Goal: Task Accomplishment & Management: Manage account settings

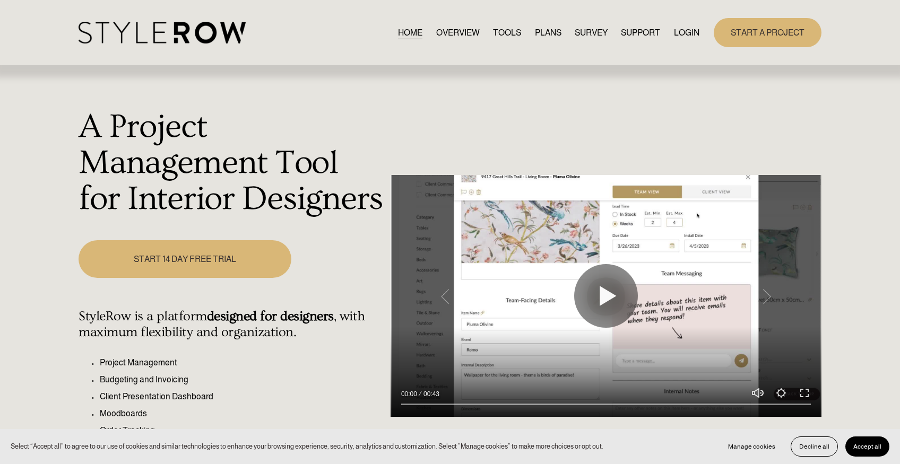
click at [686, 38] on link "LOGIN" at bounding box center [686, 32] width 25 height 14
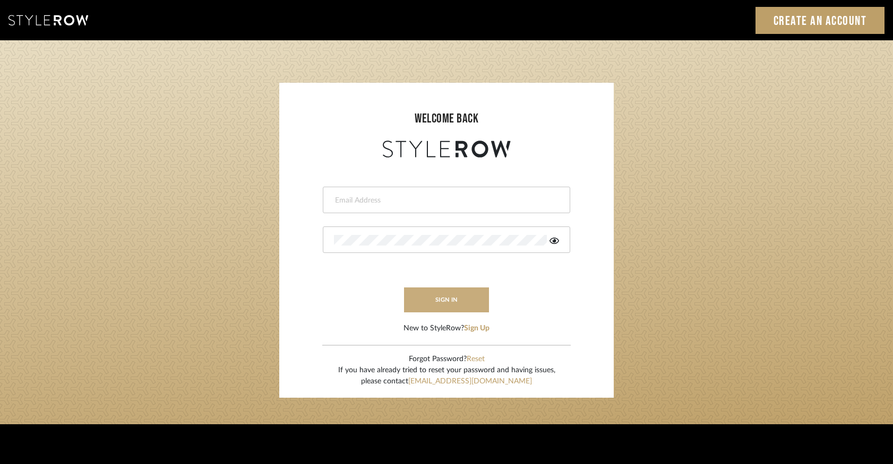
type input "keegan@keeganwilliamsinteriors.com"
click at [450, 289] on button "sign in" at bounding box center [446, 300] width 85 height 25
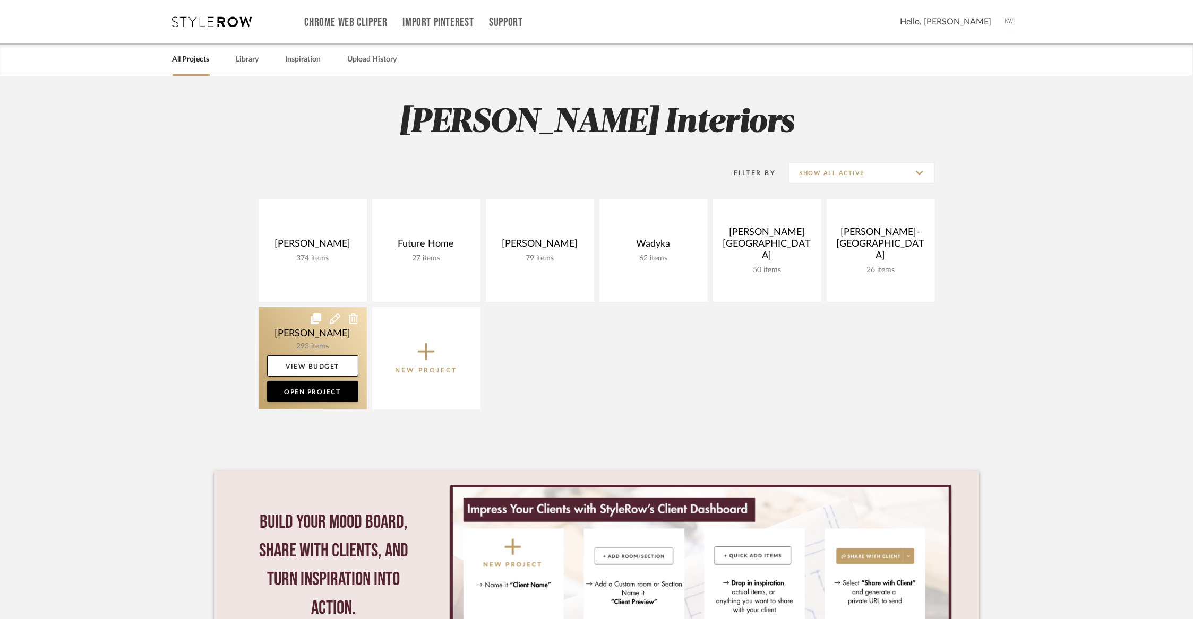
click at [313, 338] on link at bounding box center [312, 358] width 108 height 102
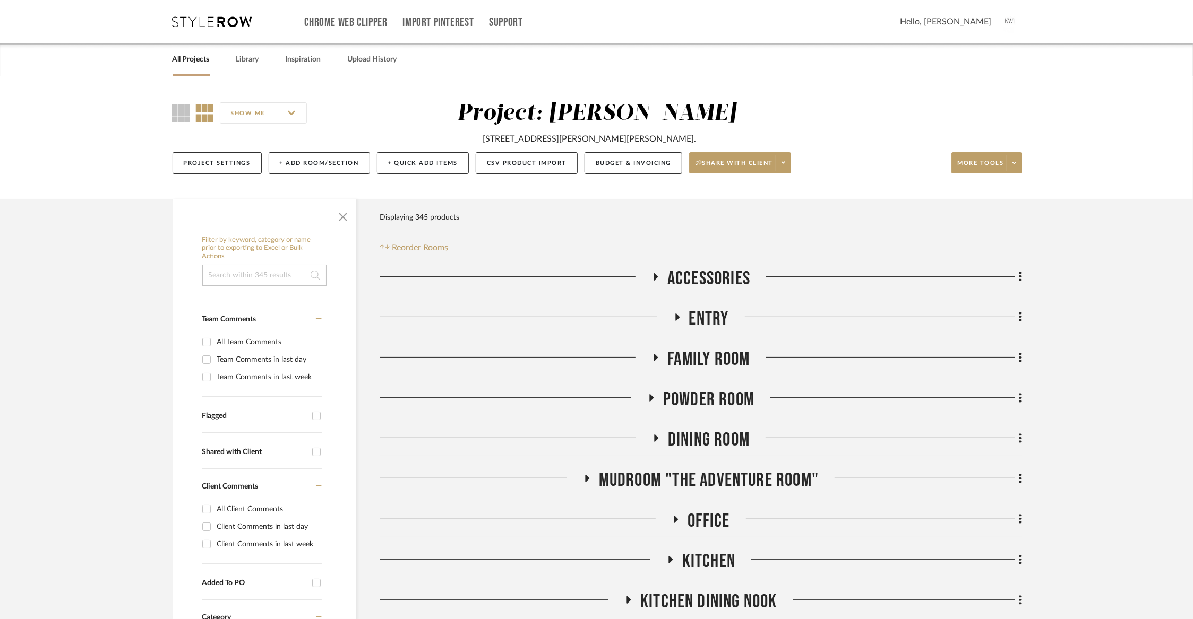
click at [679, 443] on span "Dining Room" at bounding box center [709, 440] width 82 height 23
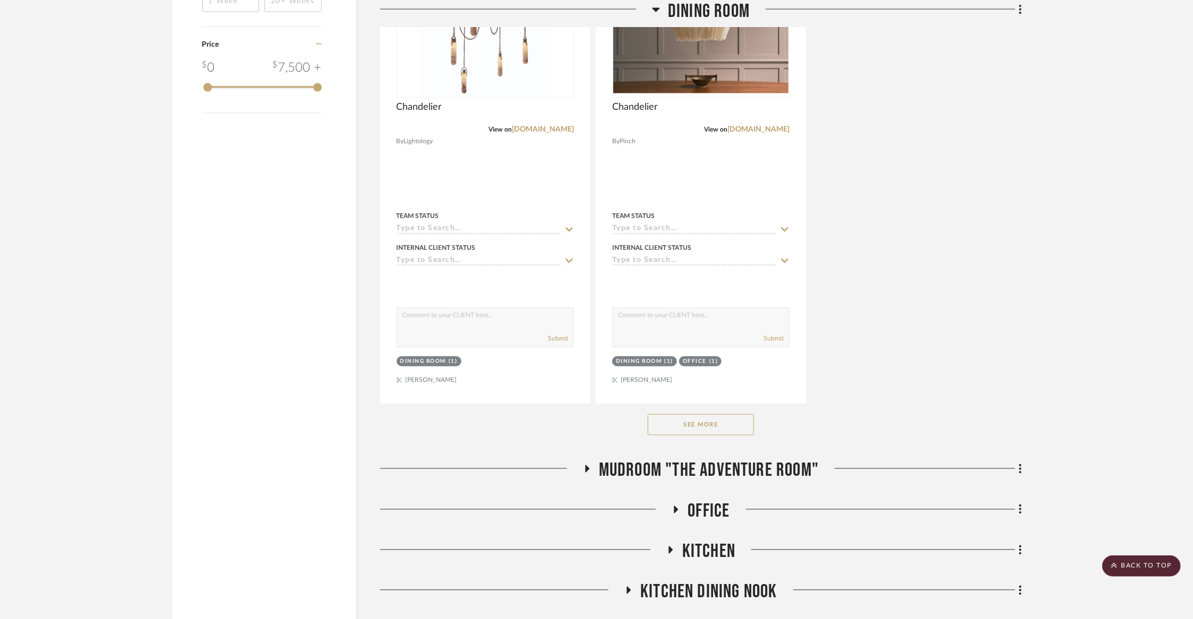
scroll to position [1474, 0]
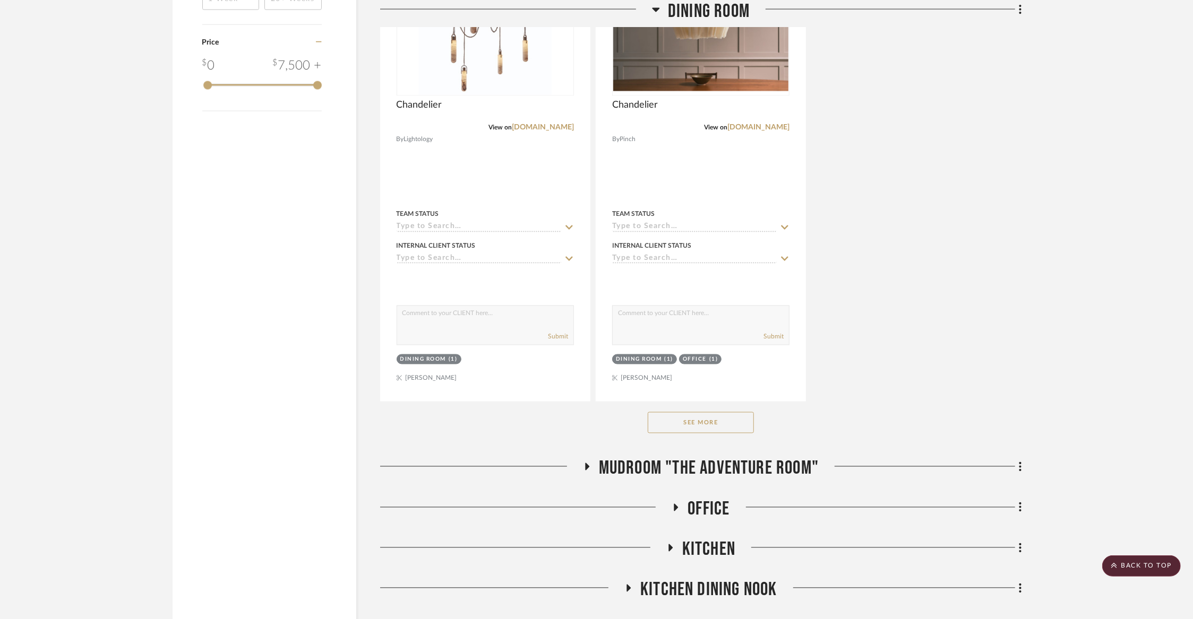
click at [702, 418] on button "See More" at bounding box center [700, 422] width 106 height 21
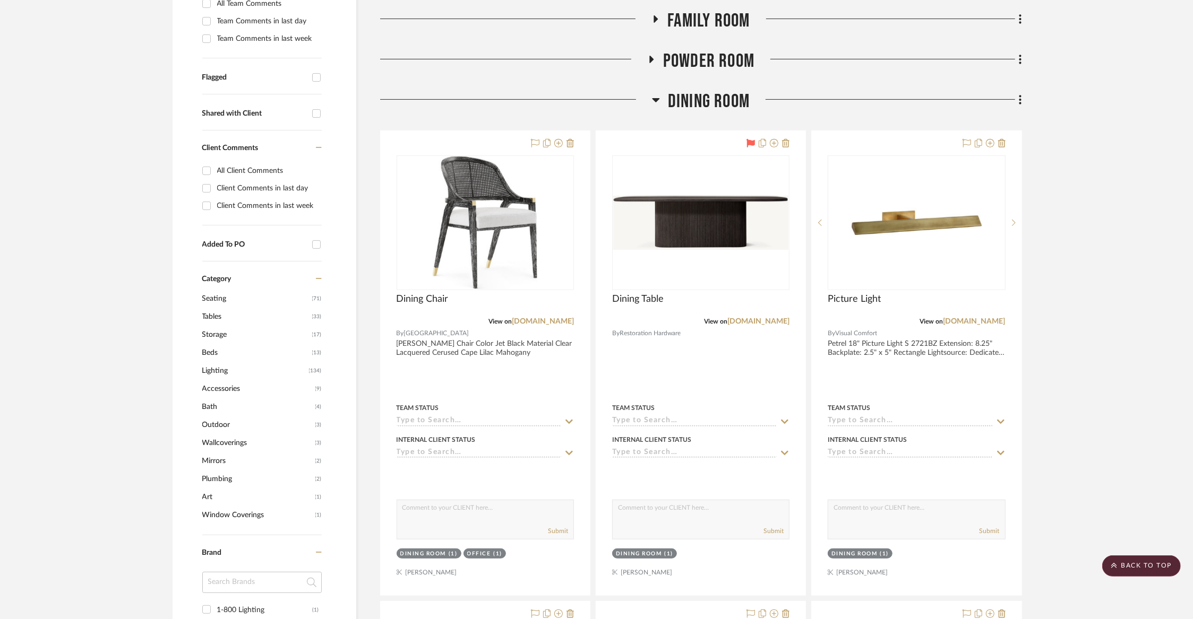
scroll to position [340, 0]
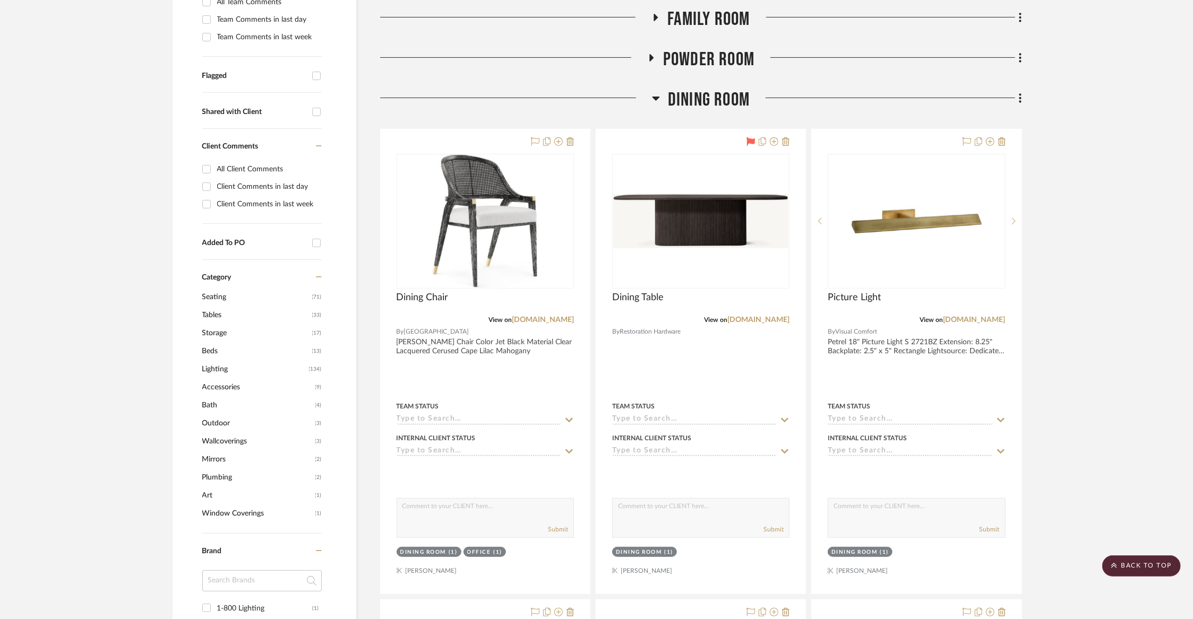
click at [723, 96] on span "Dining Room" at bounding box center [709, 100] width 82 height 23
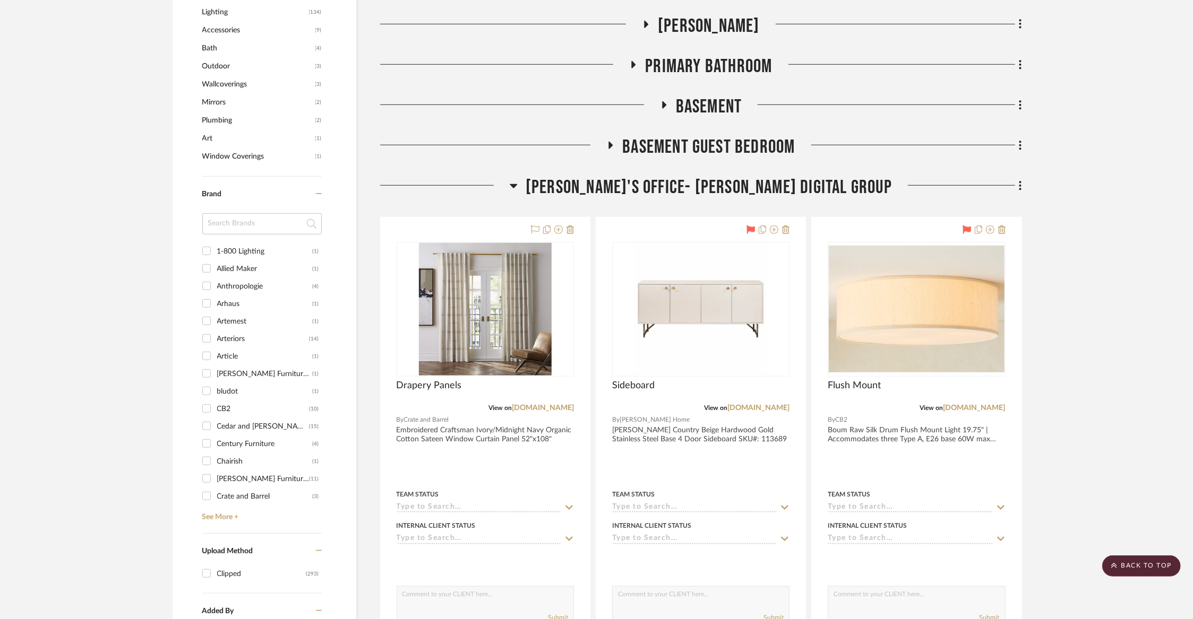
scroll to position [644, 0]
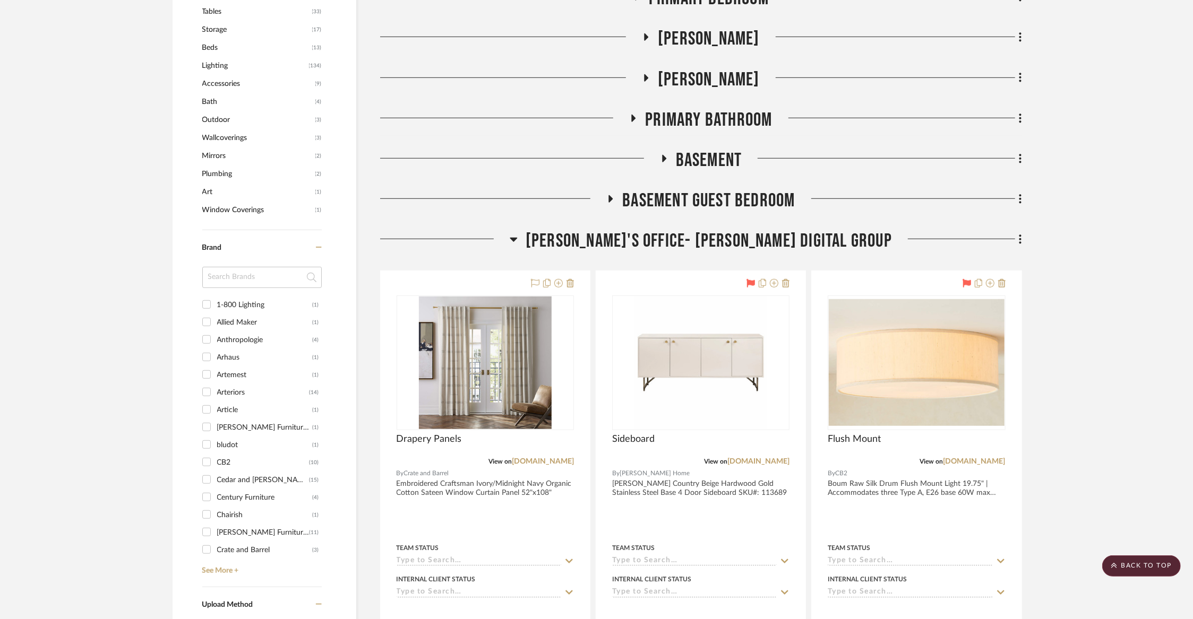
click at [693, 236] on span "[PERSON_NAME]'s Office- [PERSON_NAME] Digital Group" at bounding box center [708, 241] width 366 height 23
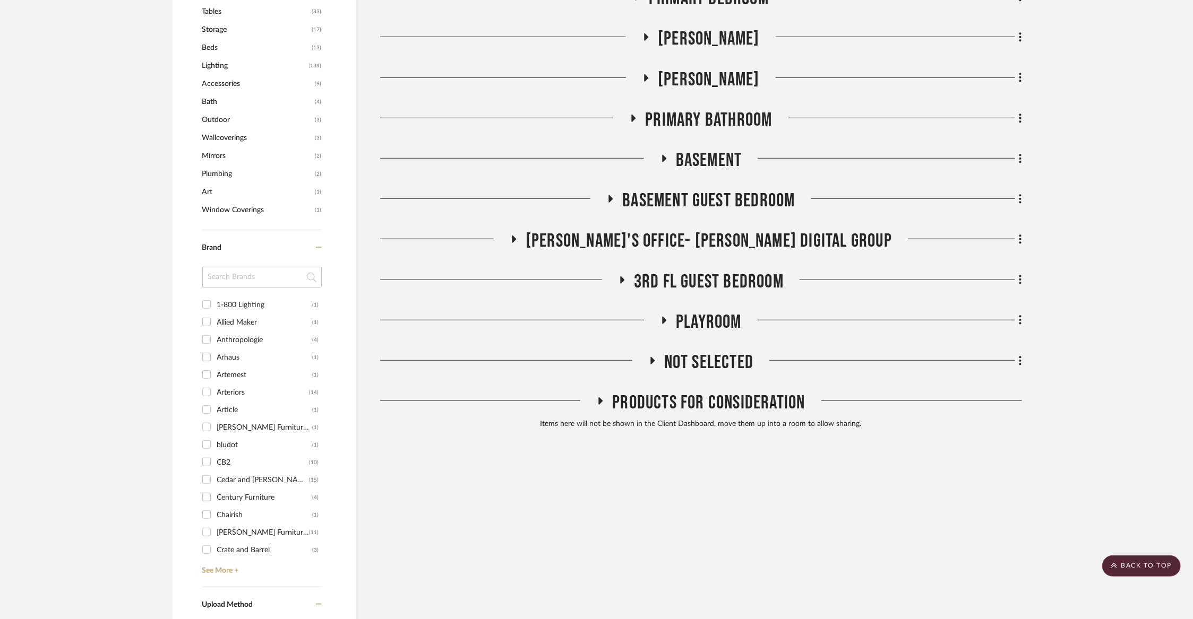
click at [660, 404] on span "Products For Consideration" at bounding box center [708, 403] width 193 height 23
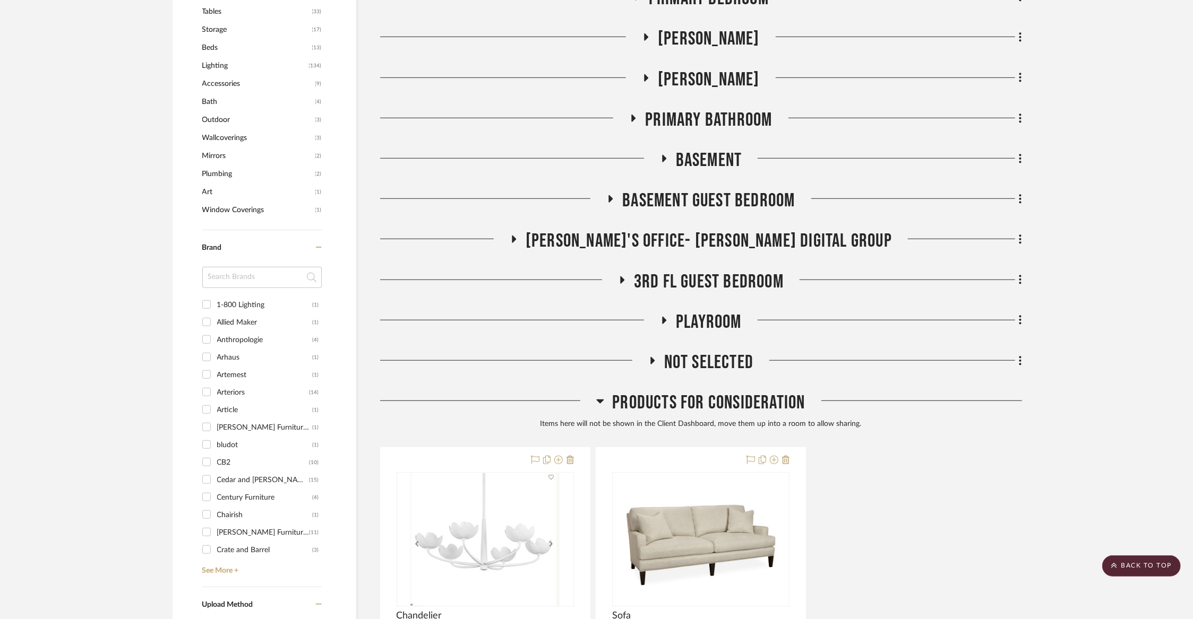
click at [660, 404] on span "Products For Consideration" at bounding box center [708, 403] width 193 height 23
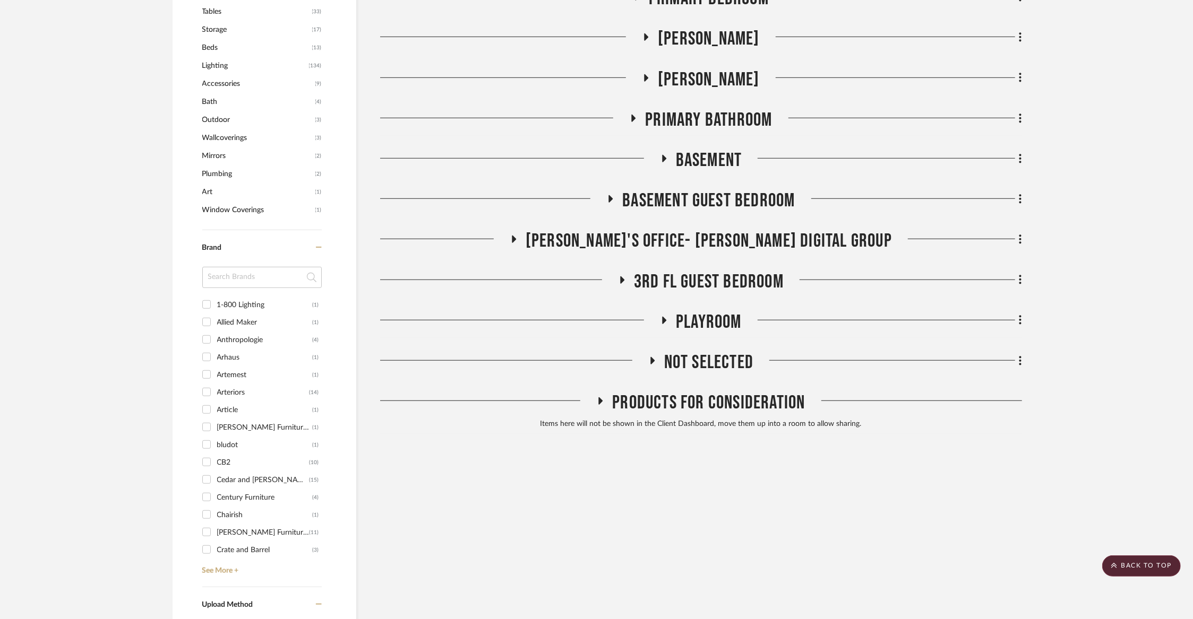
click at [672, 362] on span "Not Selected" at bounding box center [708, 362] width 89 height 23
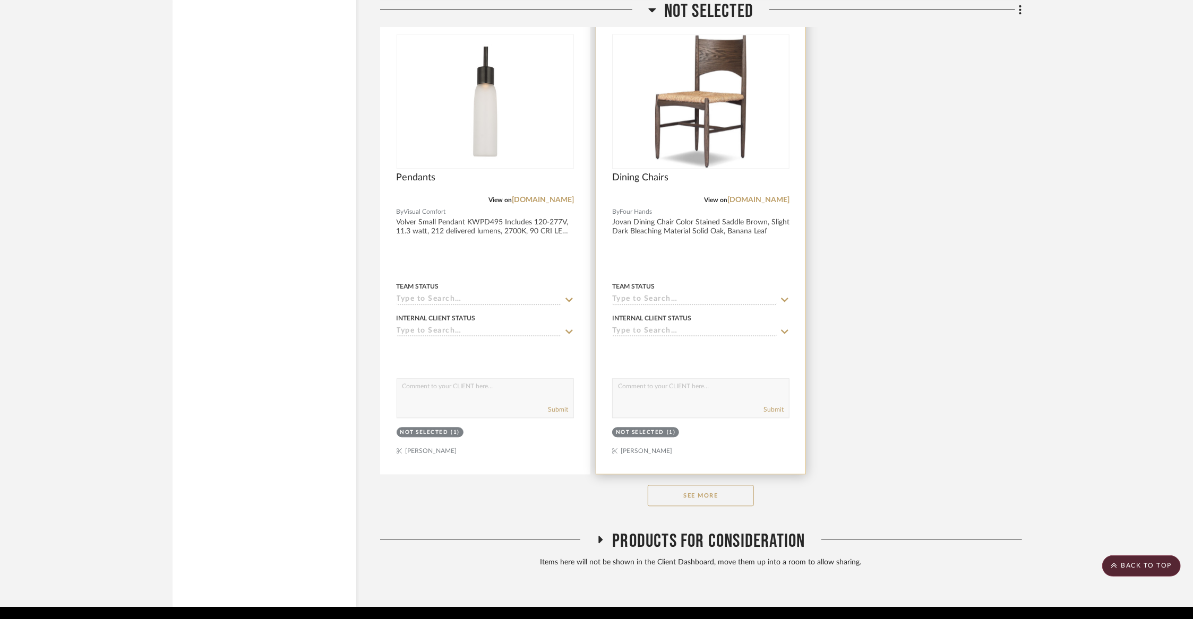
scroll to position [2001, 0]
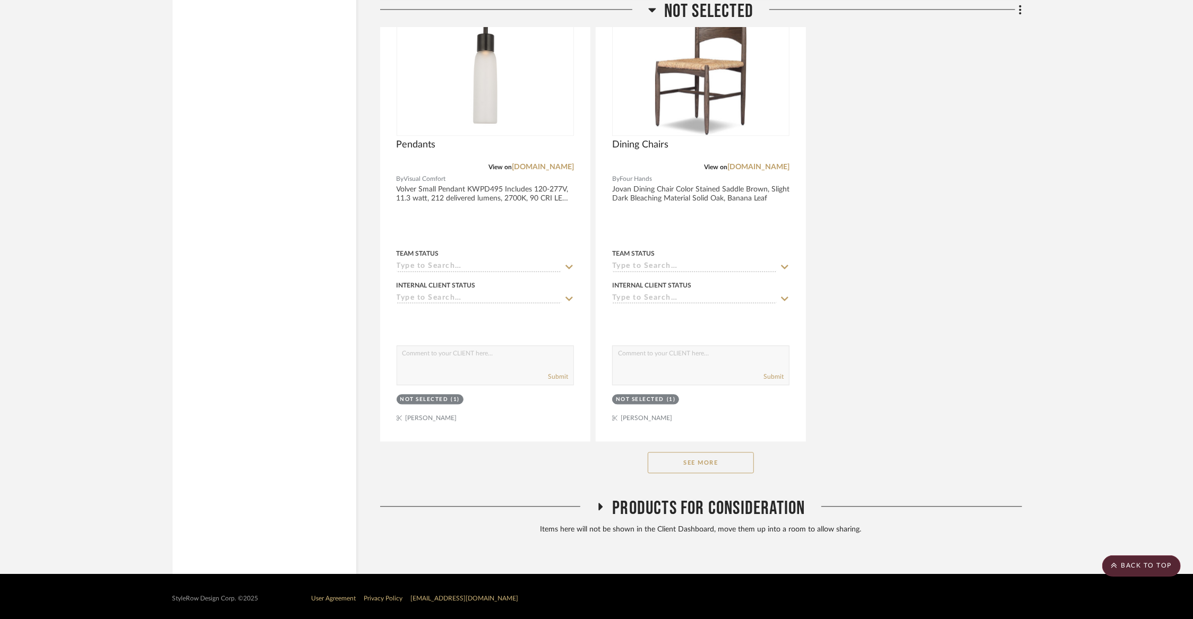
click at [690, 456] on button "See More" at bounding box center [700, 462] width 106 height 21
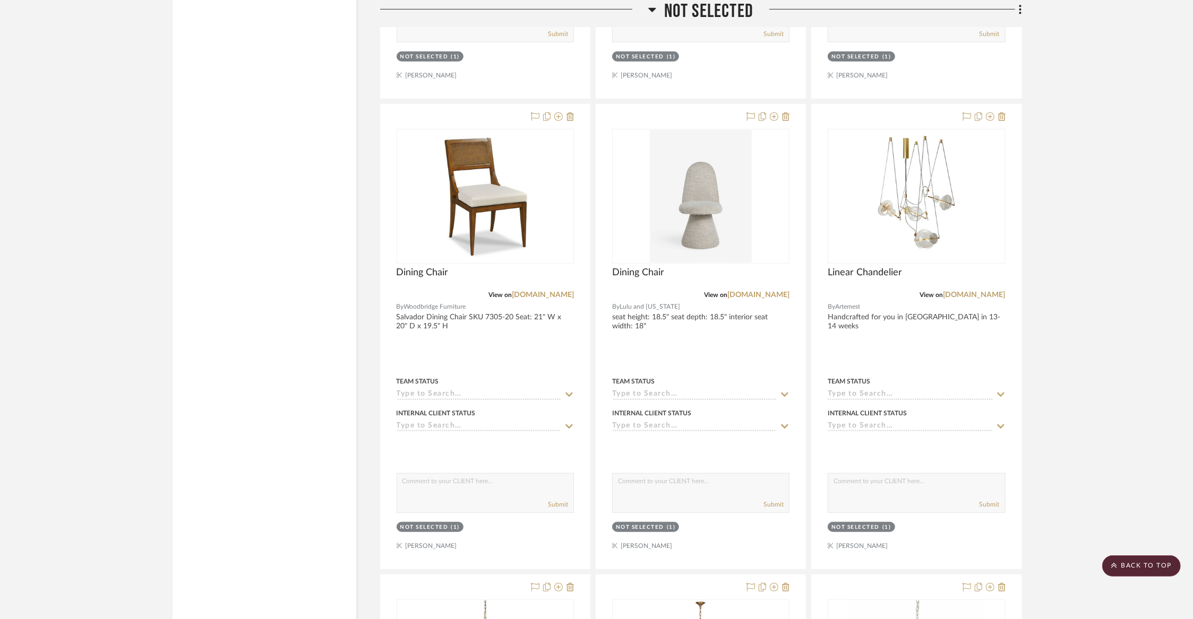
scroll to position [11333, 0]
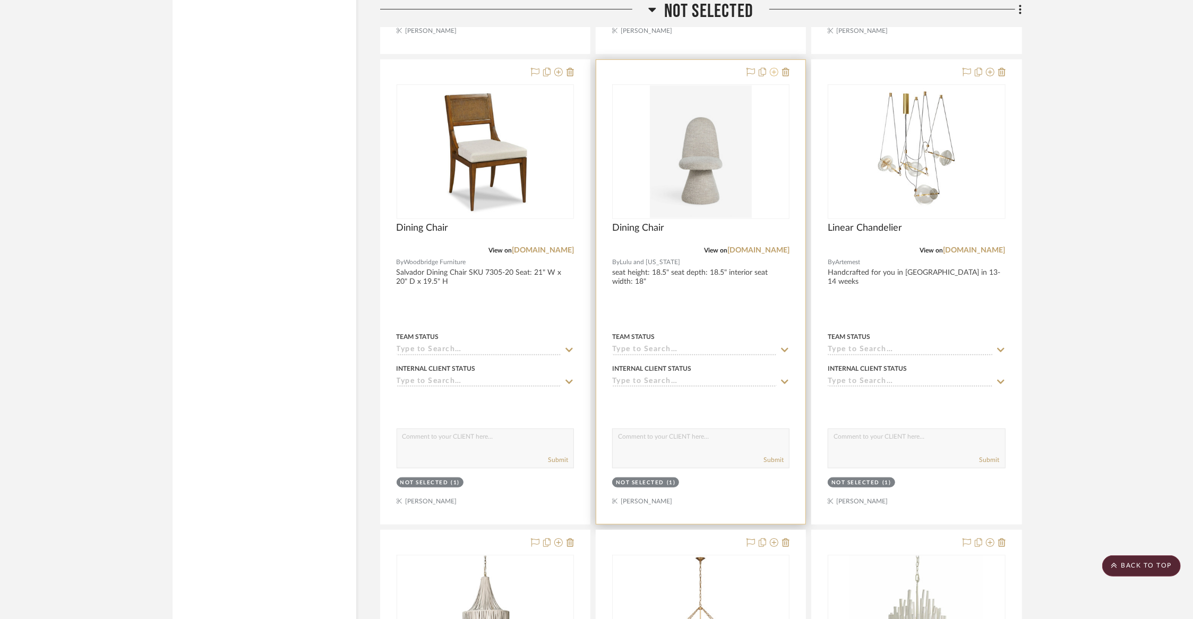
click at [771, 68] on icon at bounding box center [774, 72] width 8 height 8
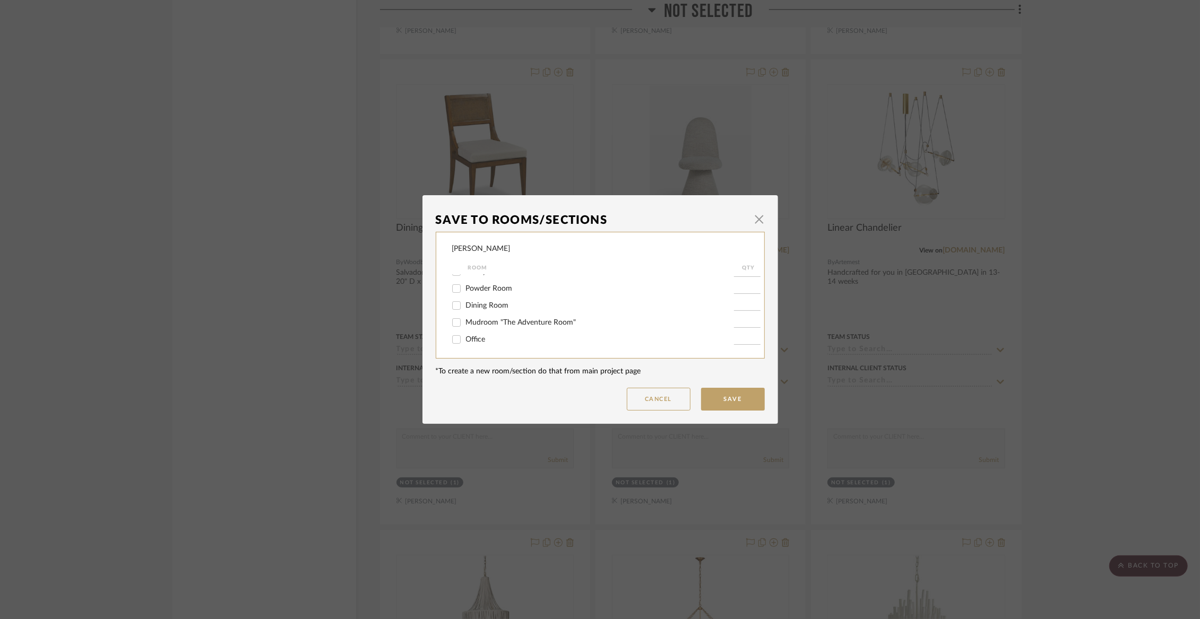
scroll to position [43, 0]
click at [485, 312] on span "Dining Room" at bounding box center [487, 307] width 43 height 7
click at [465, 312] on input "Dining Room" at bounding box center [456, 307] width 17 height 17
checkbox input "true"
type input "1"
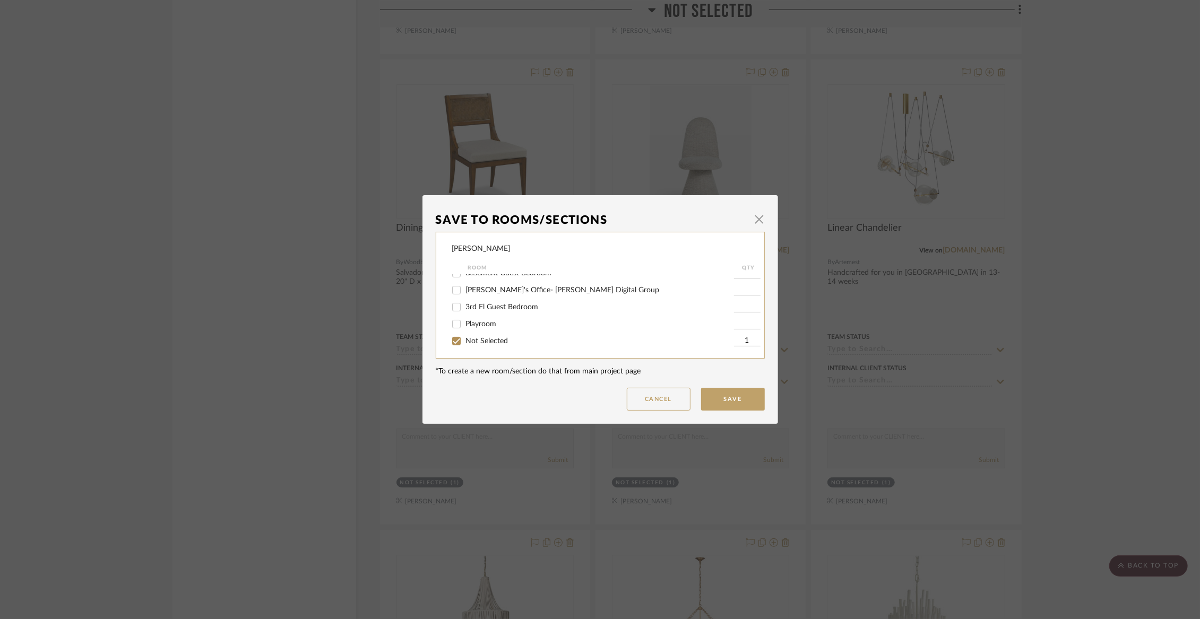
scroll to position [261, 0]
click at [495, 341] on span "Not Selected" at bounding box center [487, 338] width 42 height 7
click at [465, 341] on input "Not Selected" at bounding box center [456, 339] width 17 height 17
checkbox input "false"
click at [732, 394] on button "Save" at bounding box center [733, 399] width 64 height 23
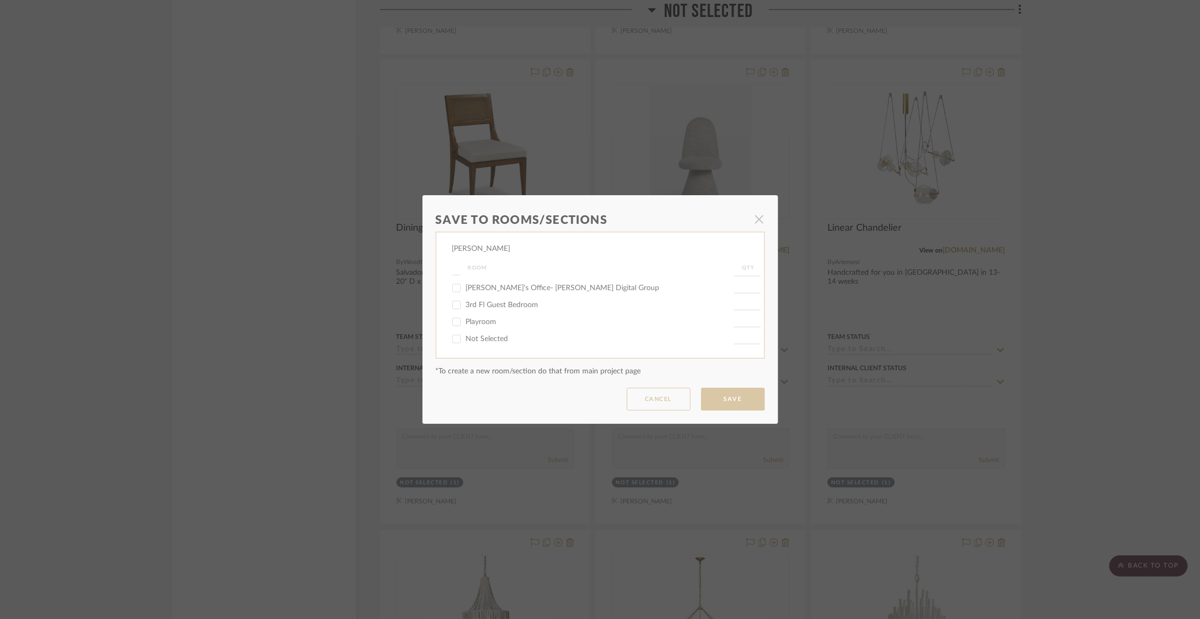
click at [755, 222] on dialog-content "Save To Rooms/Sections × [PERSON_NAME] Room QTY Accessories Entry Family Room P…" at bounding box center [600, 309] width 356 height 229
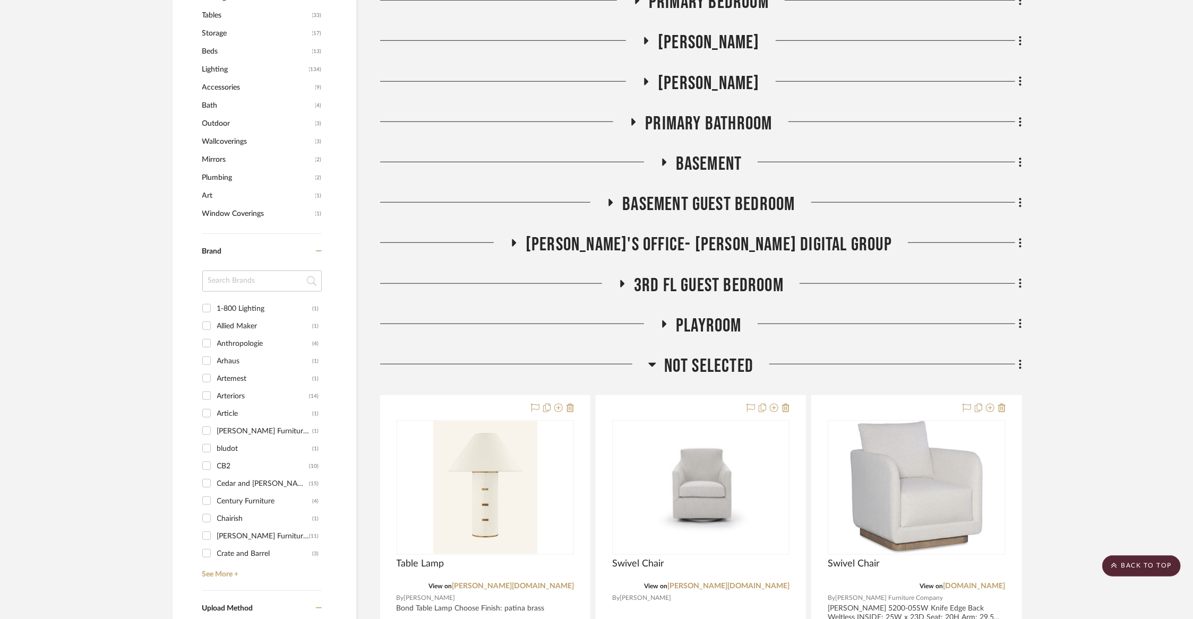
scroll to position [633, 0]
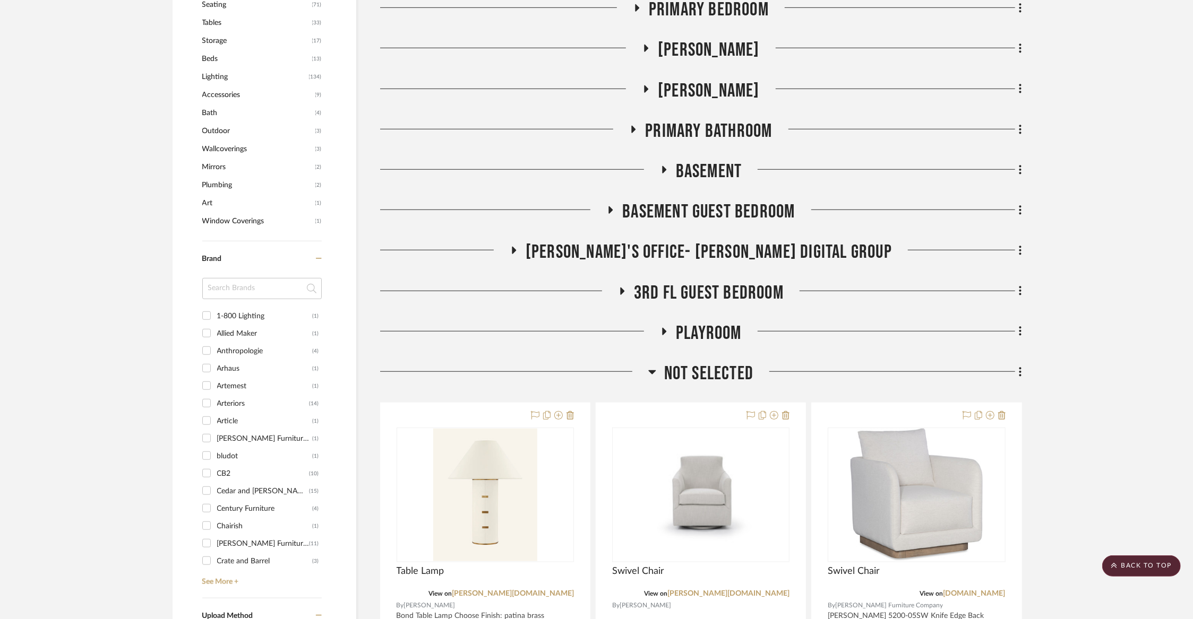
click at [680, 368] on span "Not Selected" at bounding box center [708, 373] width 89 height 23
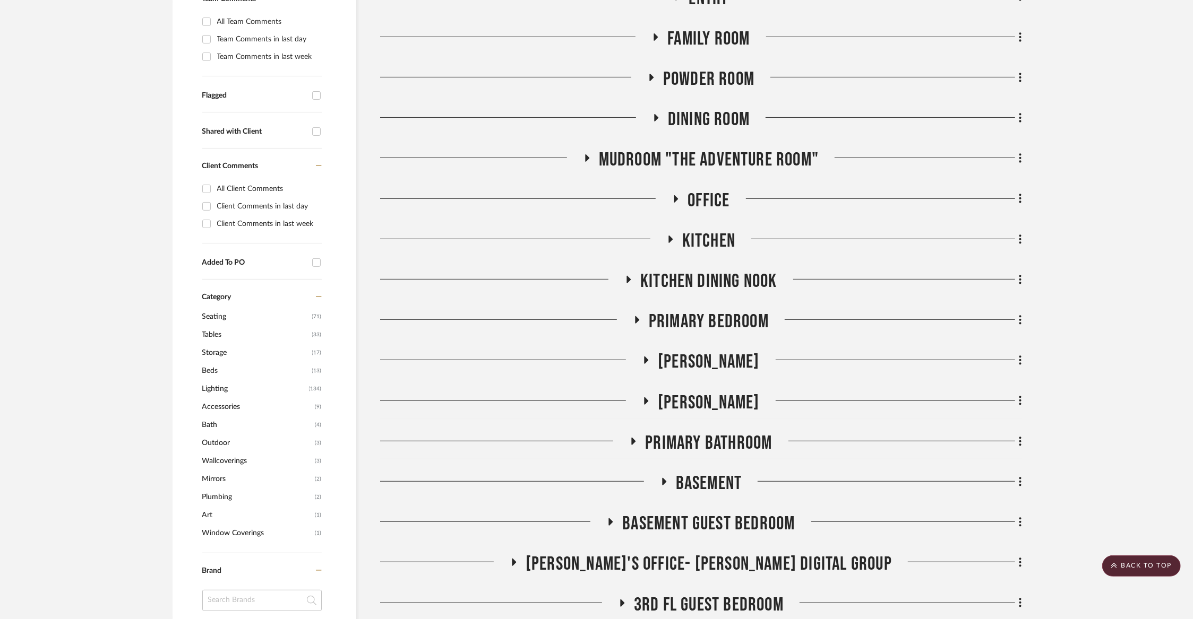
scroll to position [319, 0]
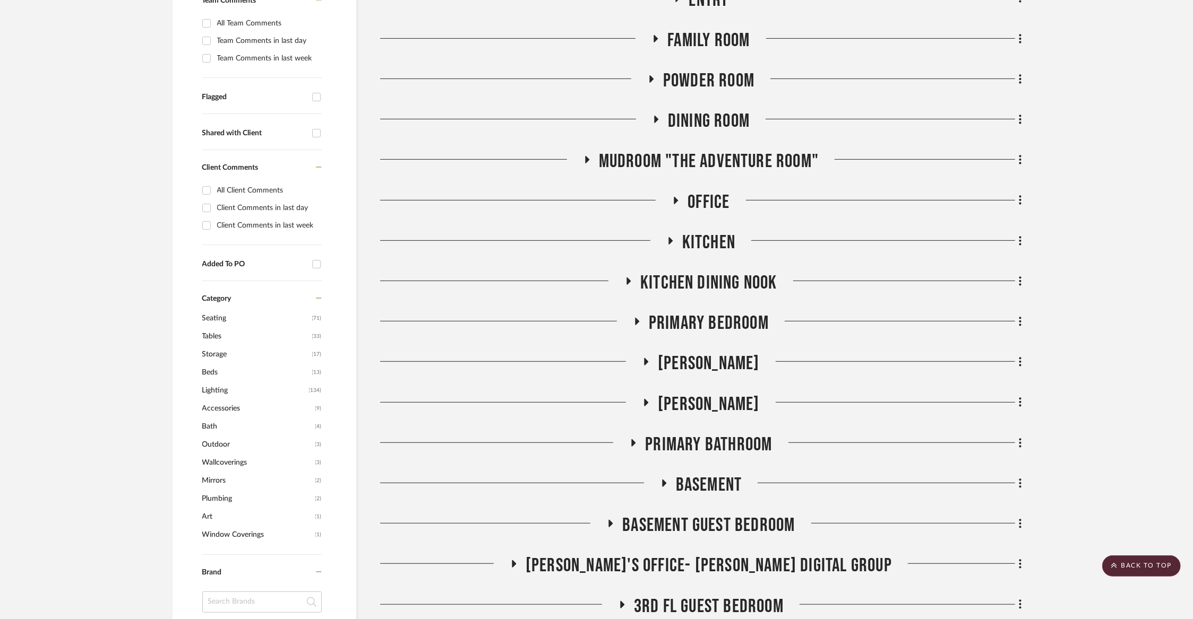
click at [692, 112] on span "Dining Room" at bounding box center [709, 121] width 82 height 23
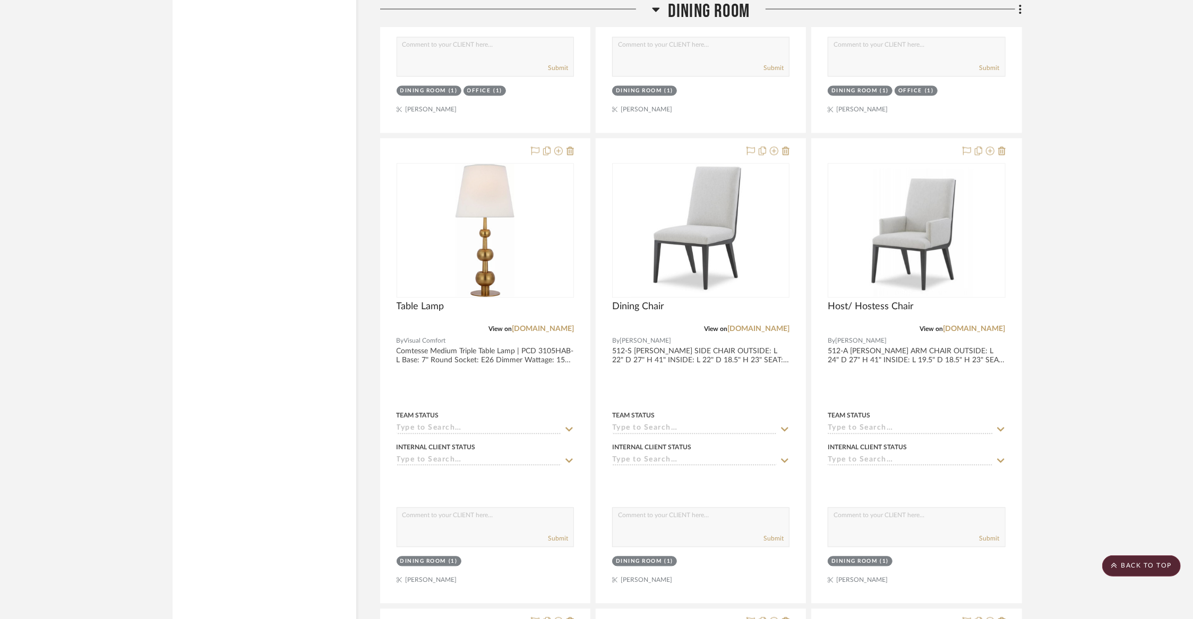
scroll to position [1744, 0]
click at [928, 228] on img "0" at bounding box center [891, 229] width 126 height 133
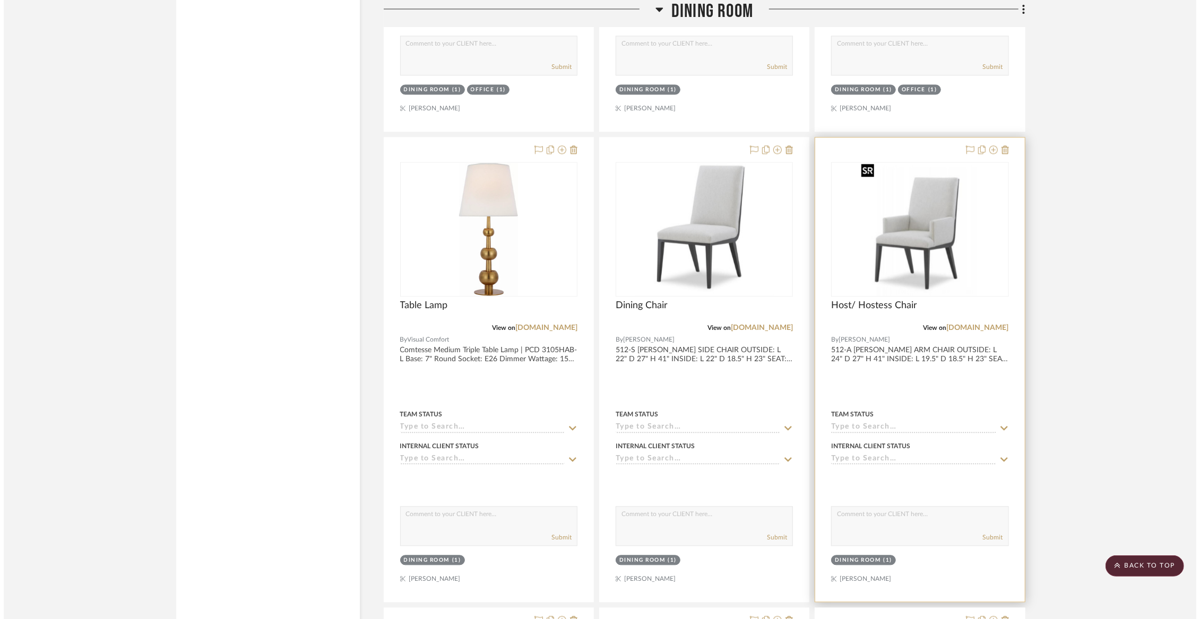
scroll to position [0, 0]
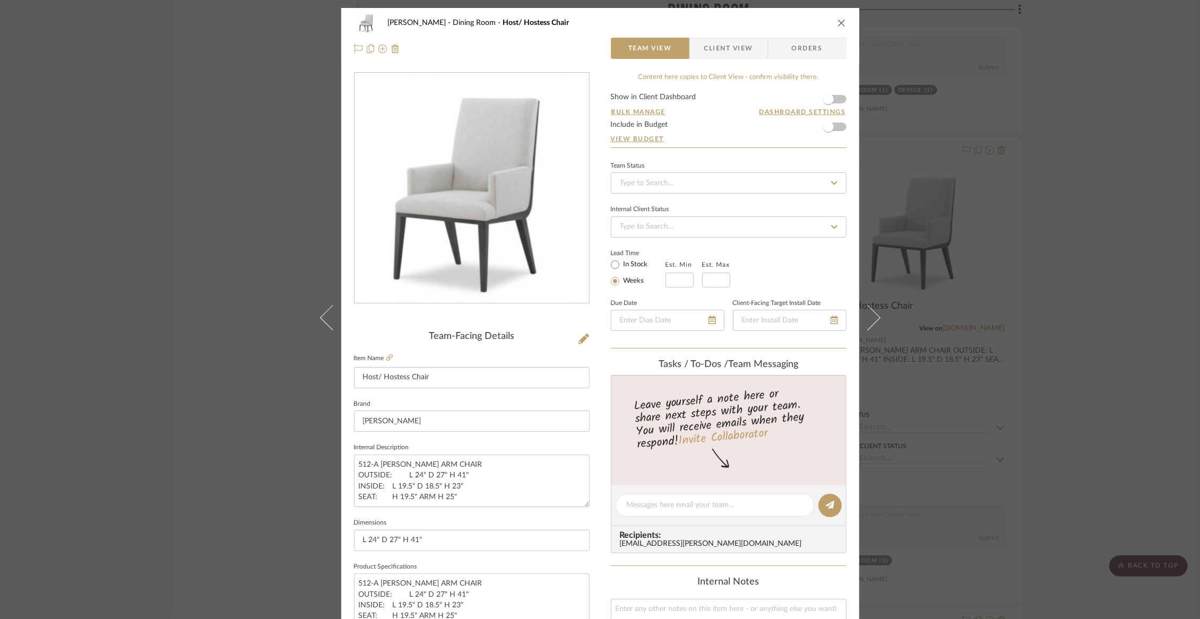
click at [843, 15] on div "[PERSON_NAME] Dining Room Host/ Hostess Chair Team View Client View Orders" at bounding box center [600, 36] width 518 height 56
click at [1107, 174] on div "[PERSON_NAME] Dining Room Host/ Hostess Chair Team View Client View Orders Team…" at bounding box center [600, 309] width 1200 height 619
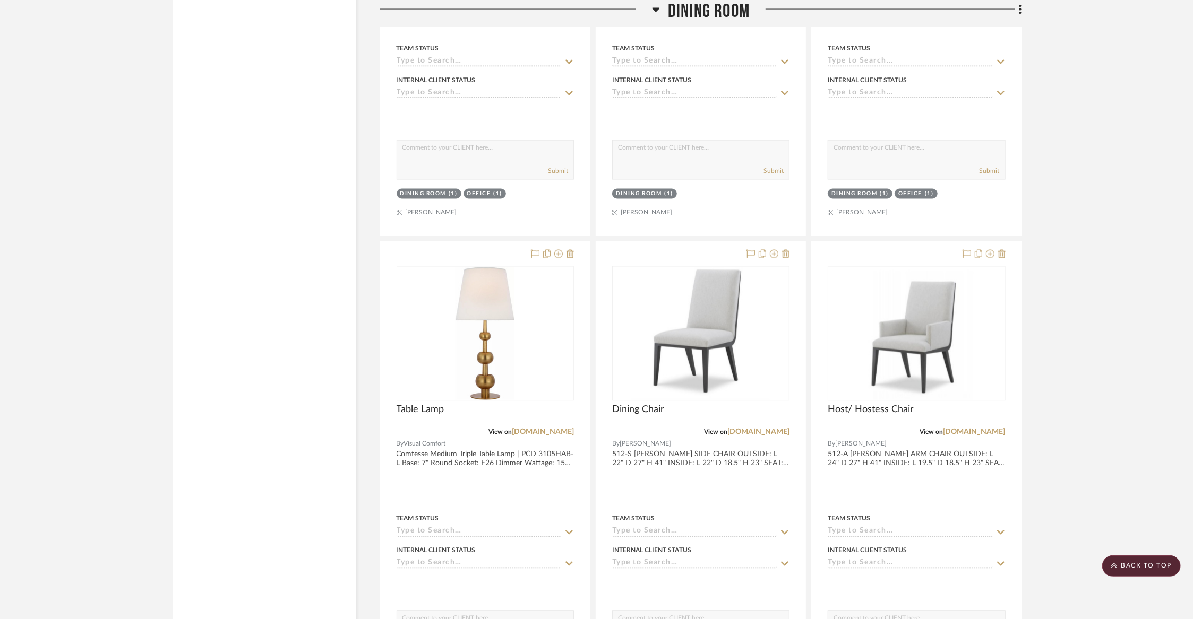
click at [676, 10] on span "Dining Room" at bounding box center [709, 11] width 82 height 23
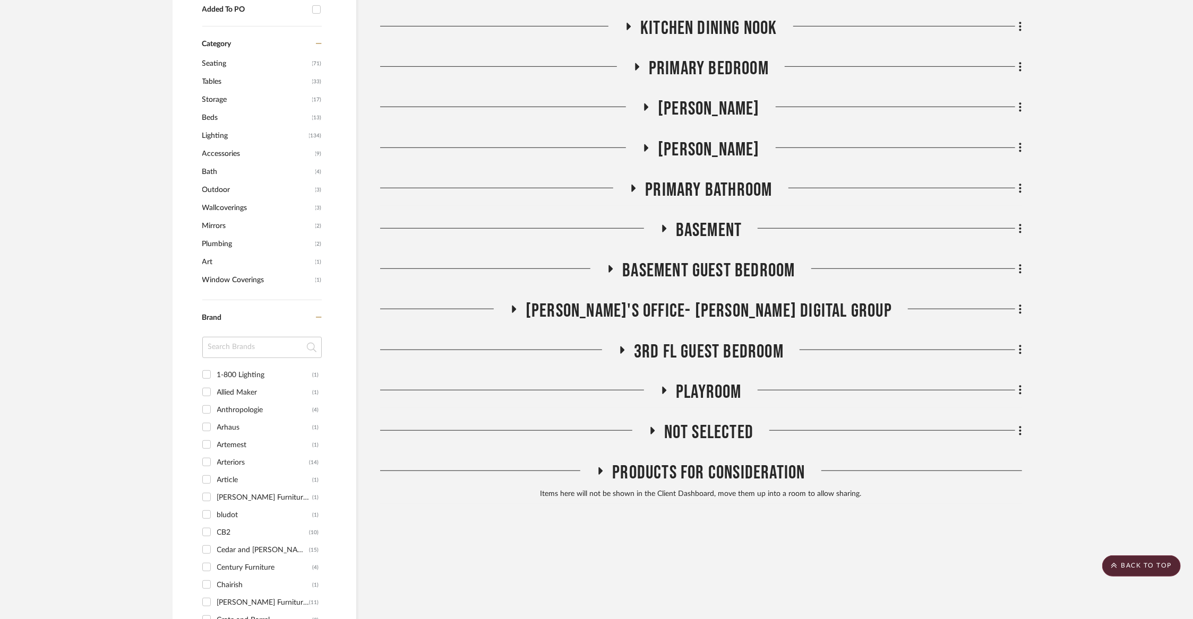
scroll to position [407, 0]
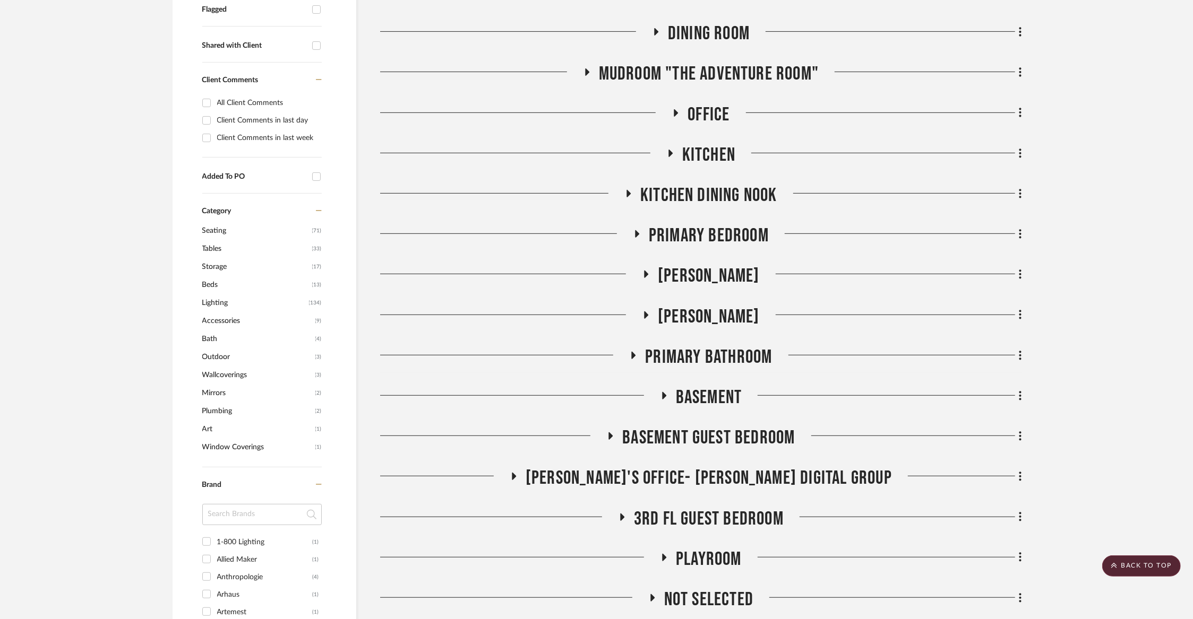
click at [696, 231] on span "Primary Bedroom" at bounding box center [709, 235] width 120 height 23
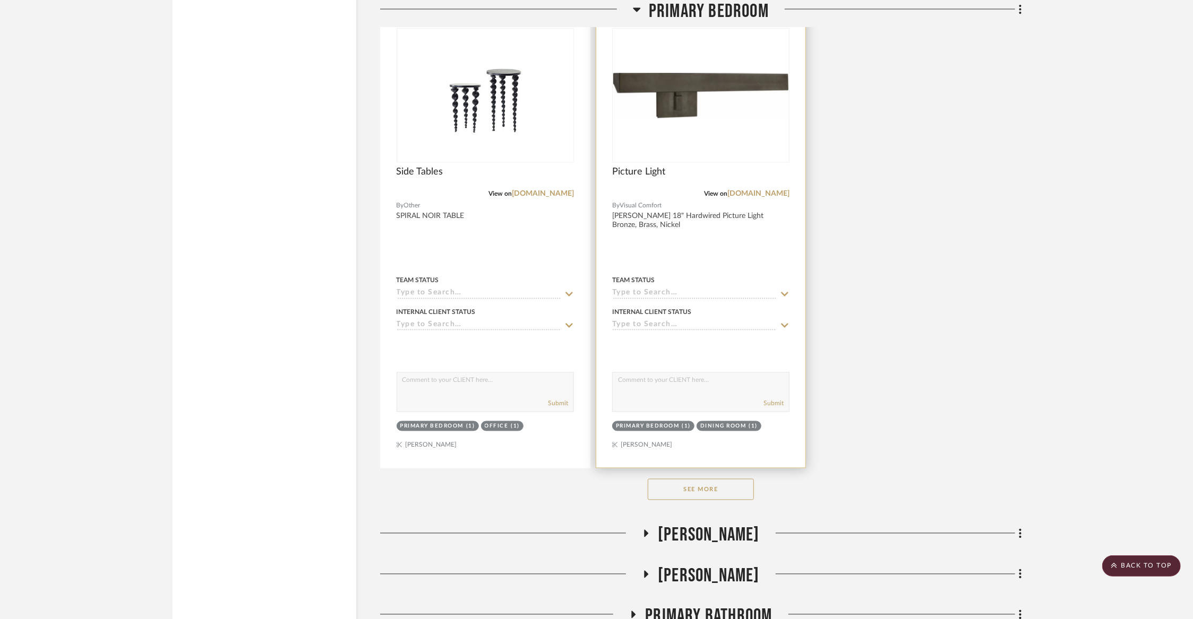
scroll to position [1645, 0]
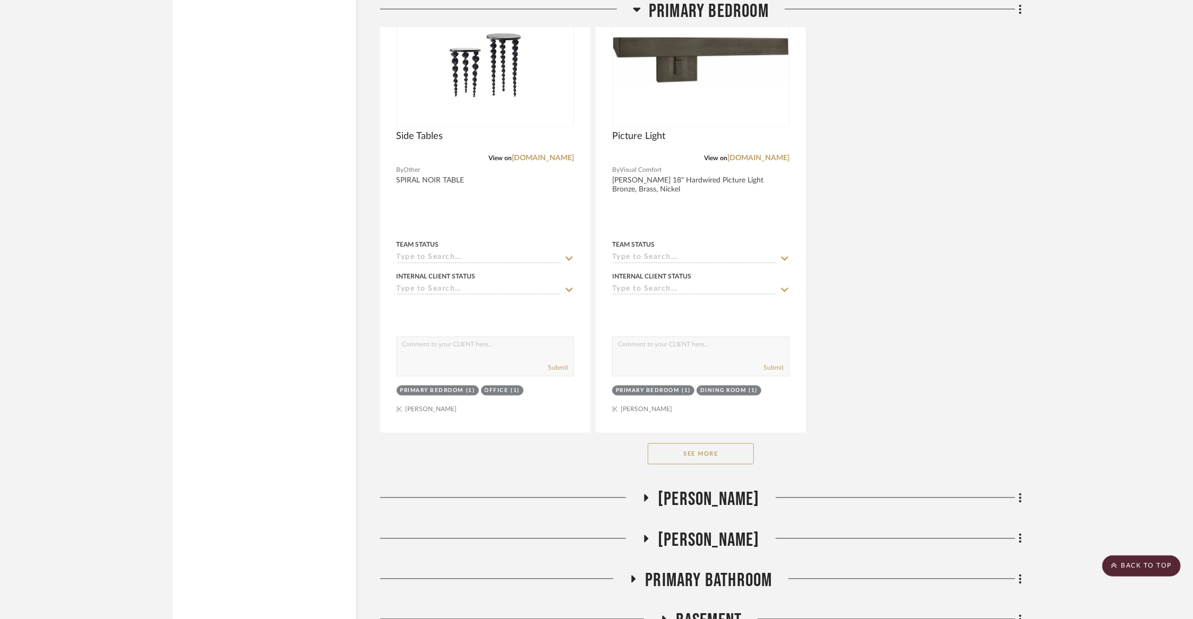
click at [710, 452] on button "See More" at bounding box center [700, 454] width 106 height 21
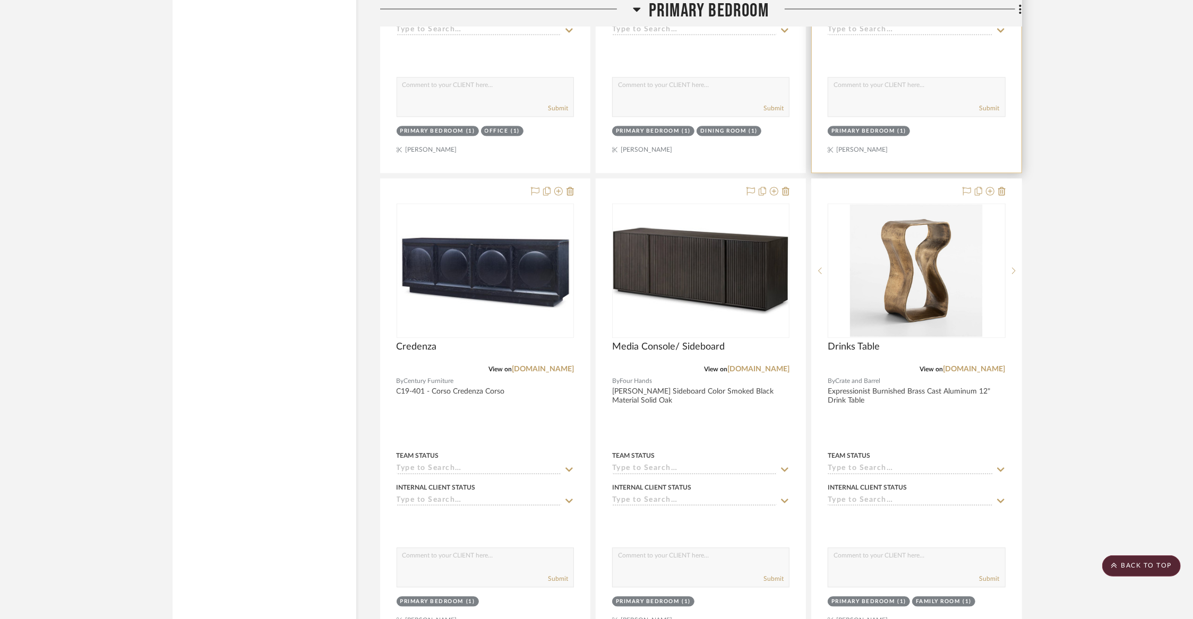
scroll to position [1952, 0]
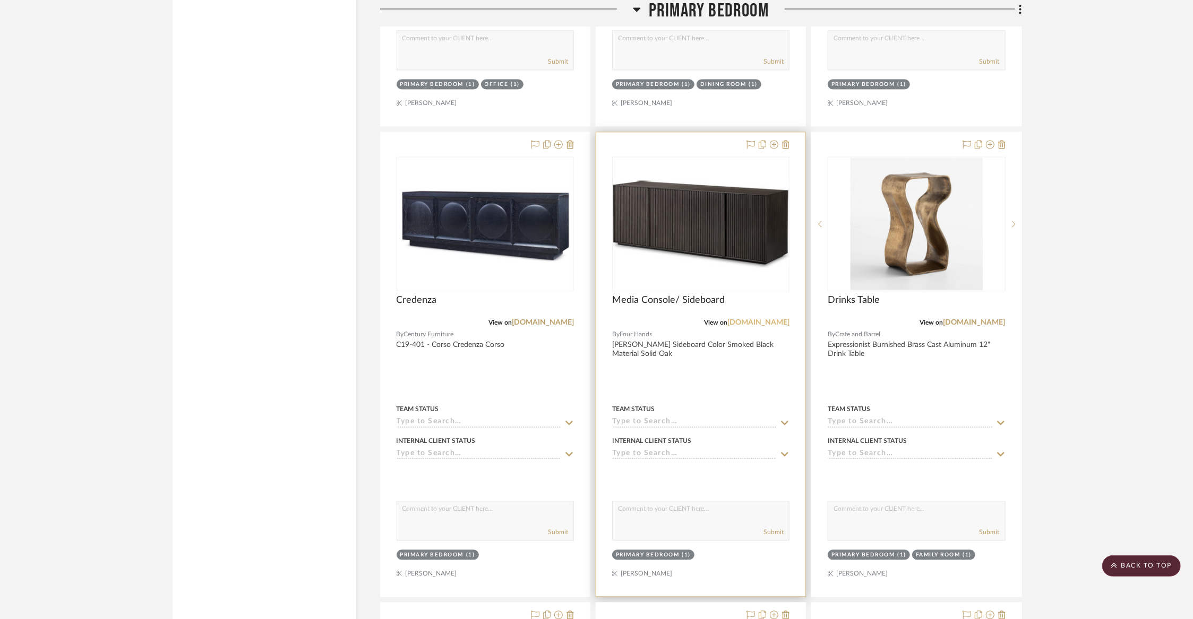
click at [770, 319] on link "[DOMAIN_NAME]" at bounding box center [758, 322] width 62 height 7
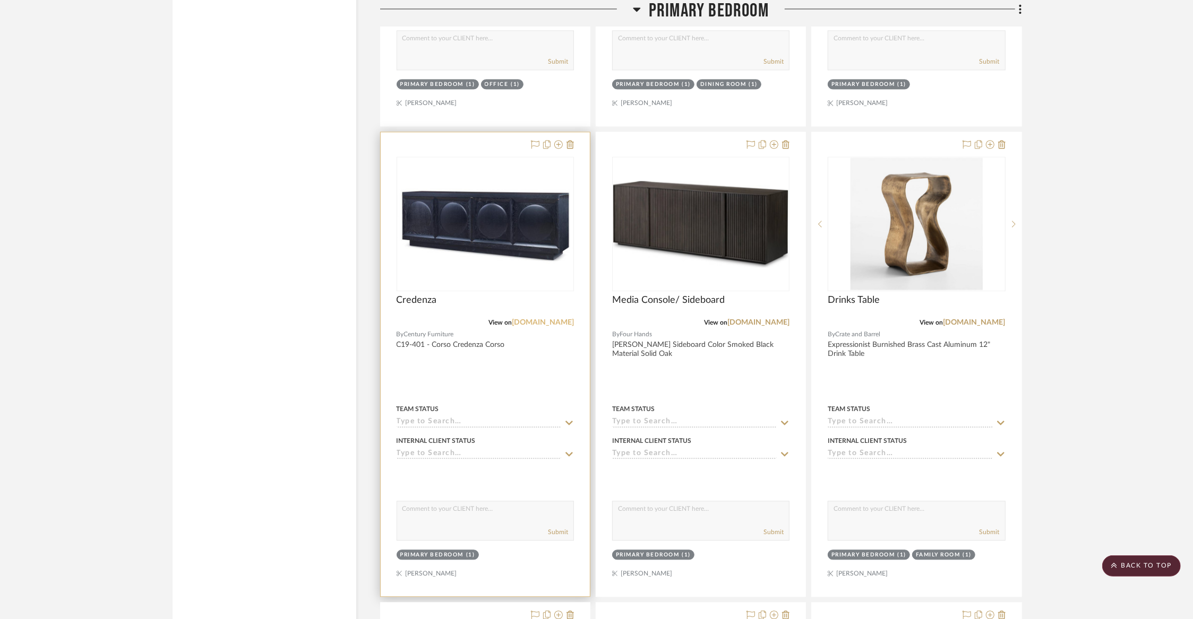
click at [551, 319] on link "[DOMAIN_NAME]" at bounding box center [543, 322] width 62 height 7
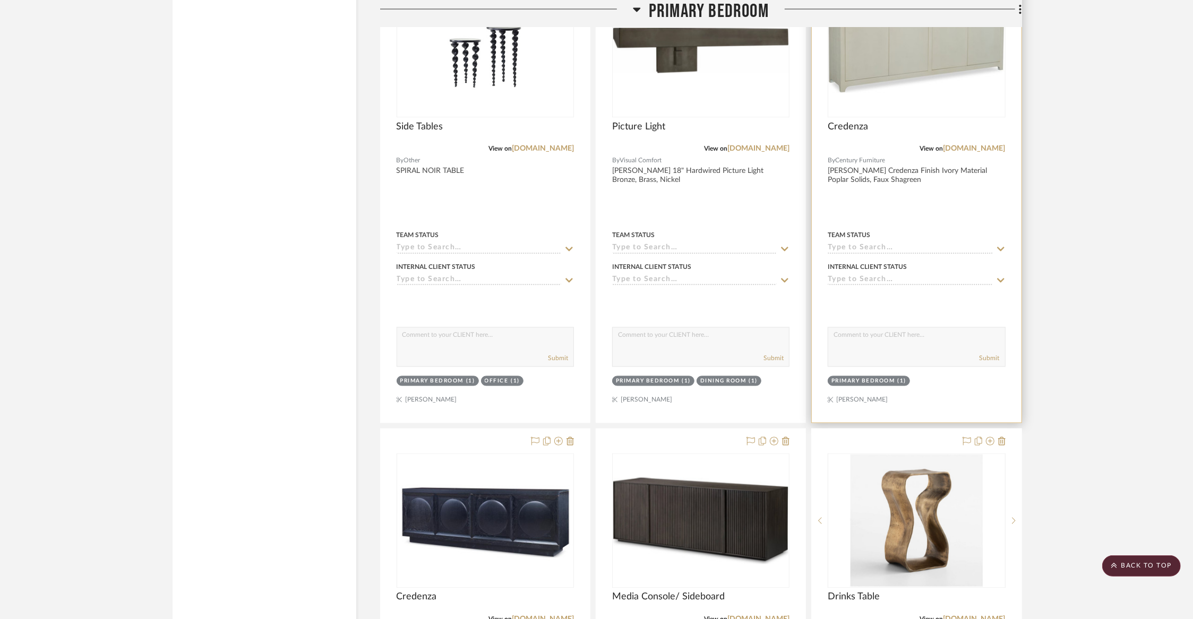
scroll to position [1609, 0]
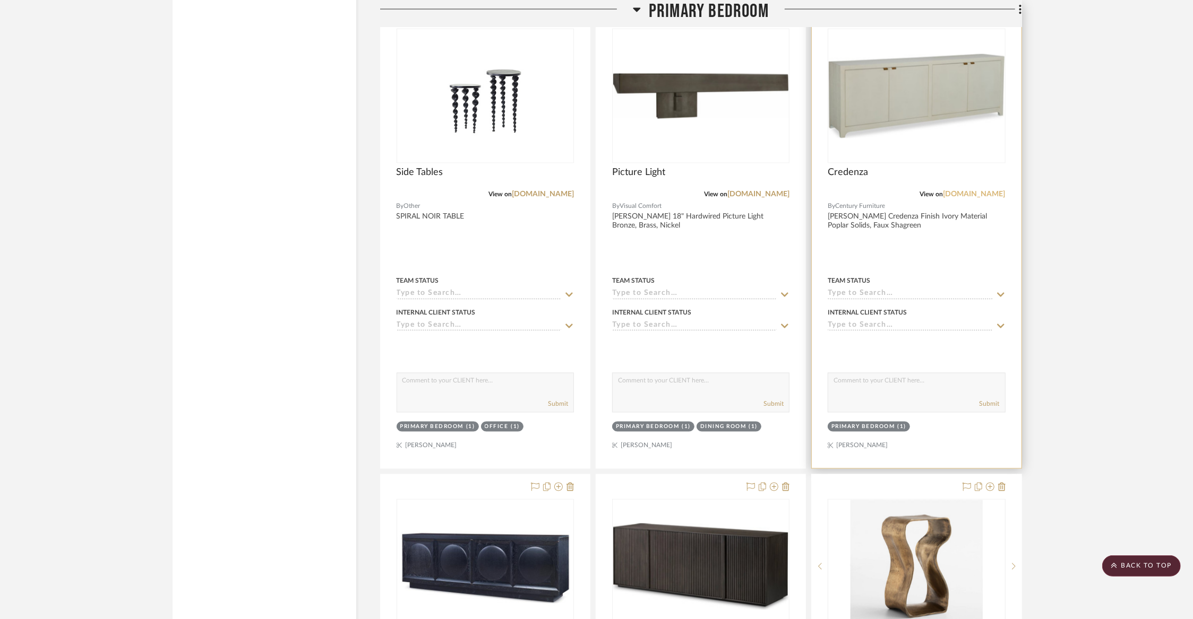
click at [968, 191] on link "[DOMAIN_NAME]" at bounding box center [974, 194] width 62 height 7
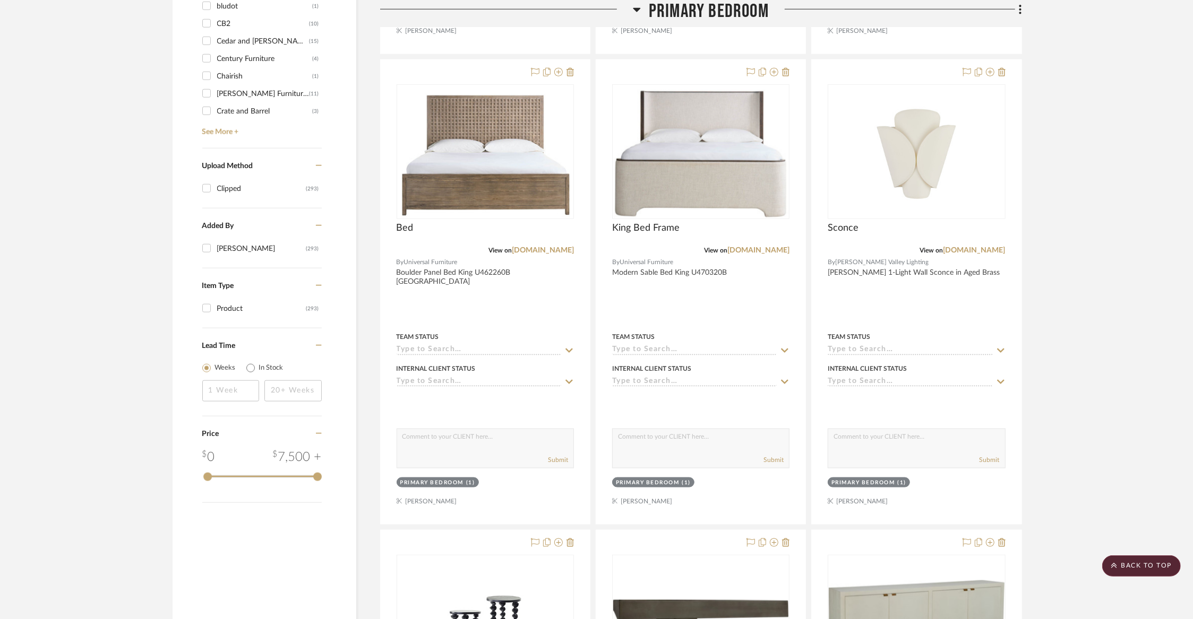
scroll to position [0, 0]
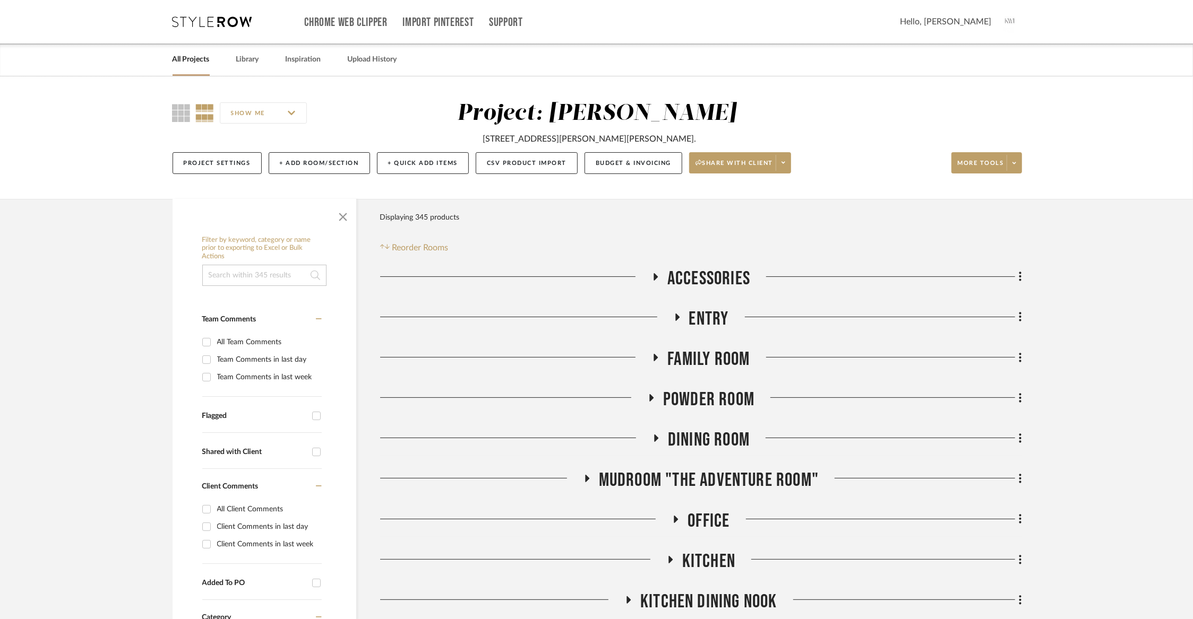
click at [721, 274] on span "Accessories" at bounding box center [708, 278] width 83 height 23
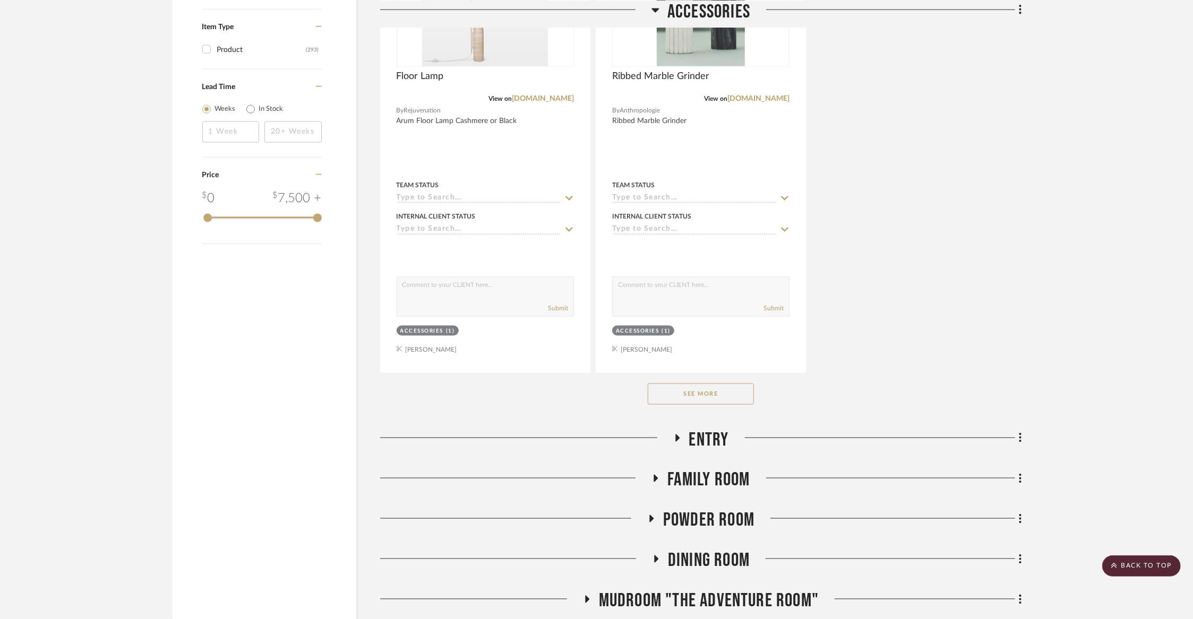
scroll to position [1469, 0]
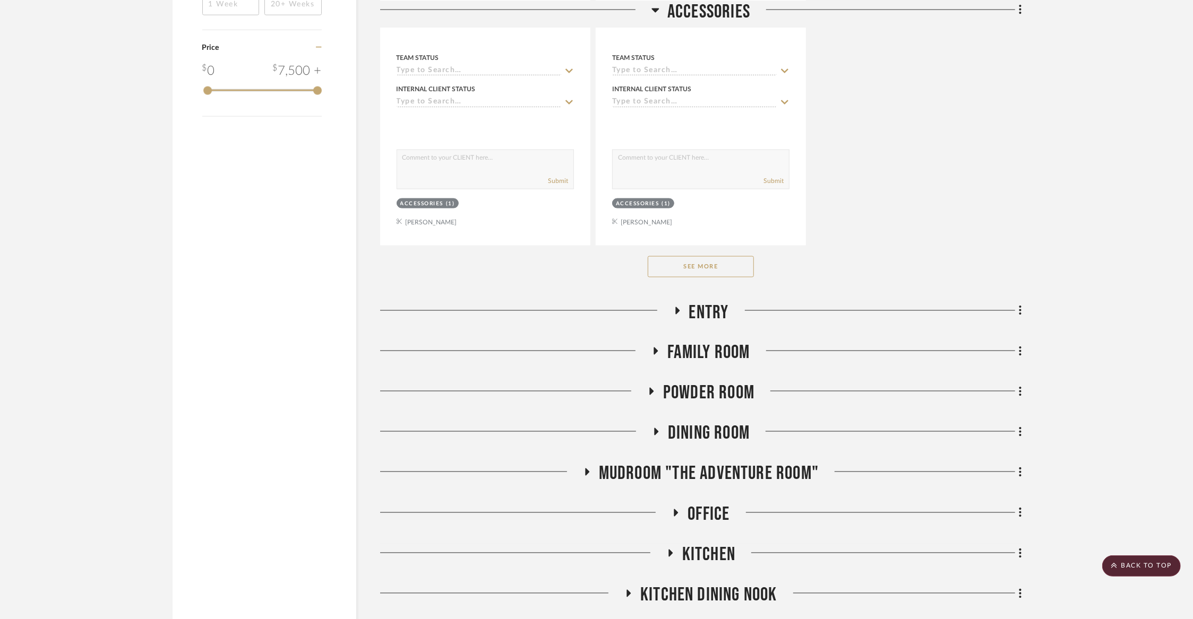
click at [711, 260] on button "See More" at bounding box center [700, 266] width 106 height 21
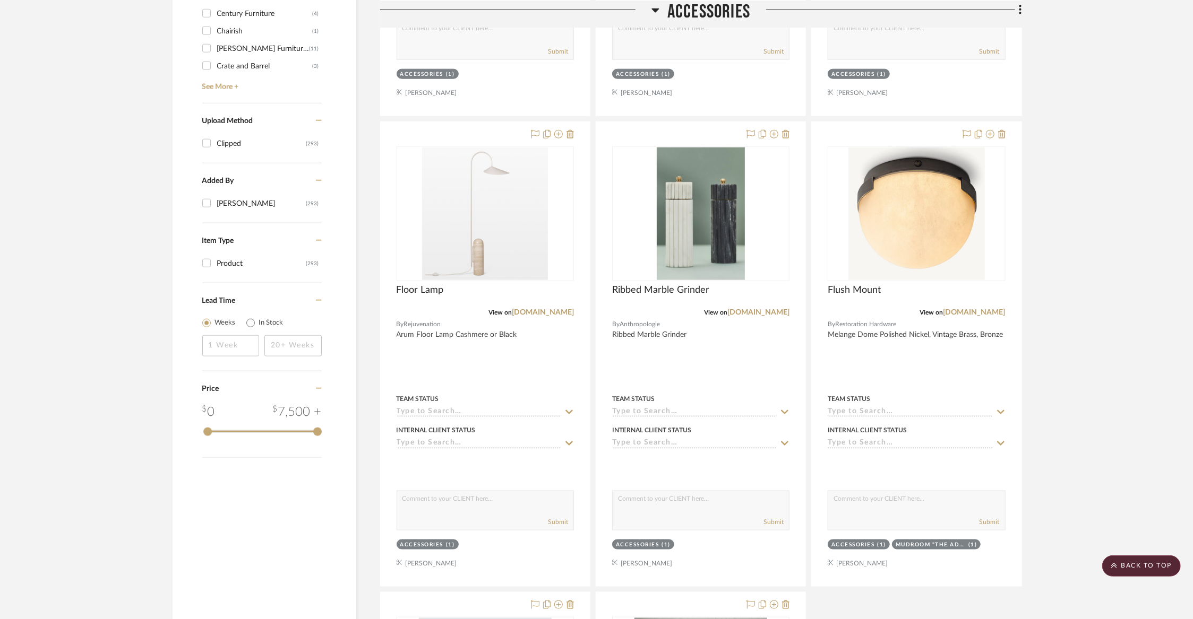
scroll to position [1132, 0]
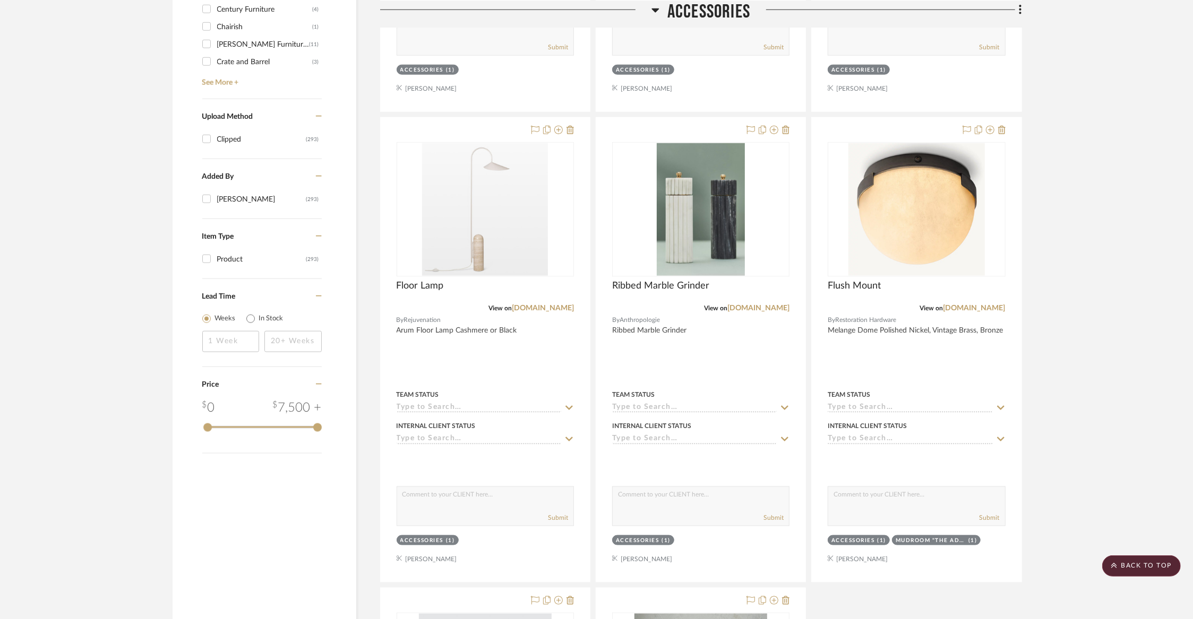
click at [718, 11] on span "Accessories" at bounding box center [708, 11] width 83 height 23
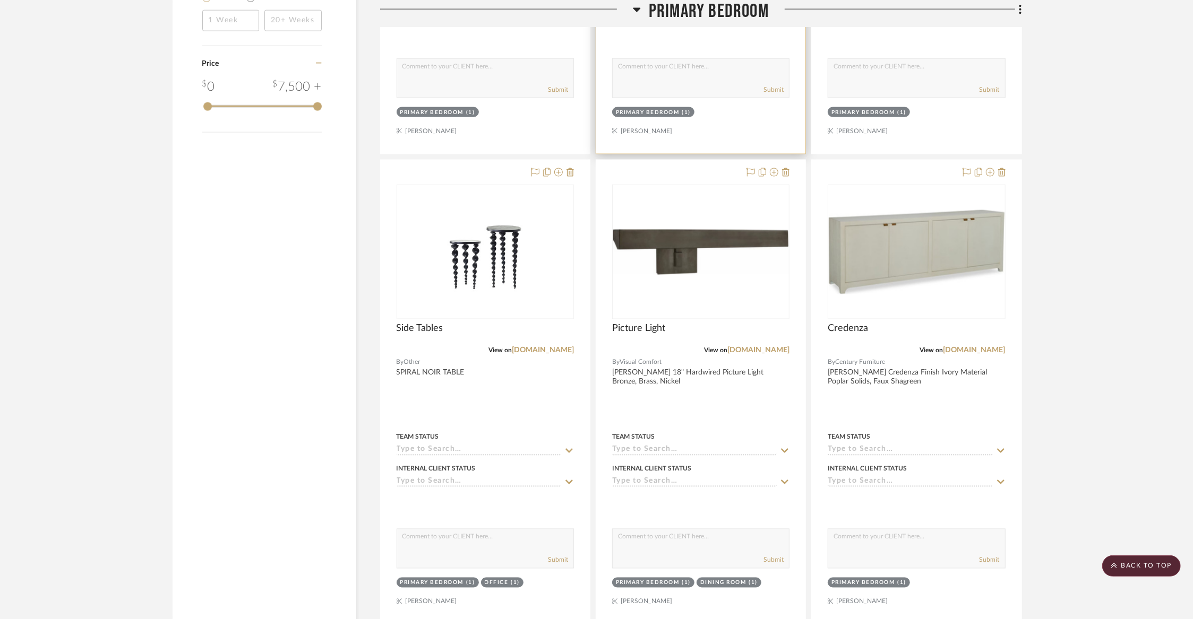
scroll to position [1470, 0]
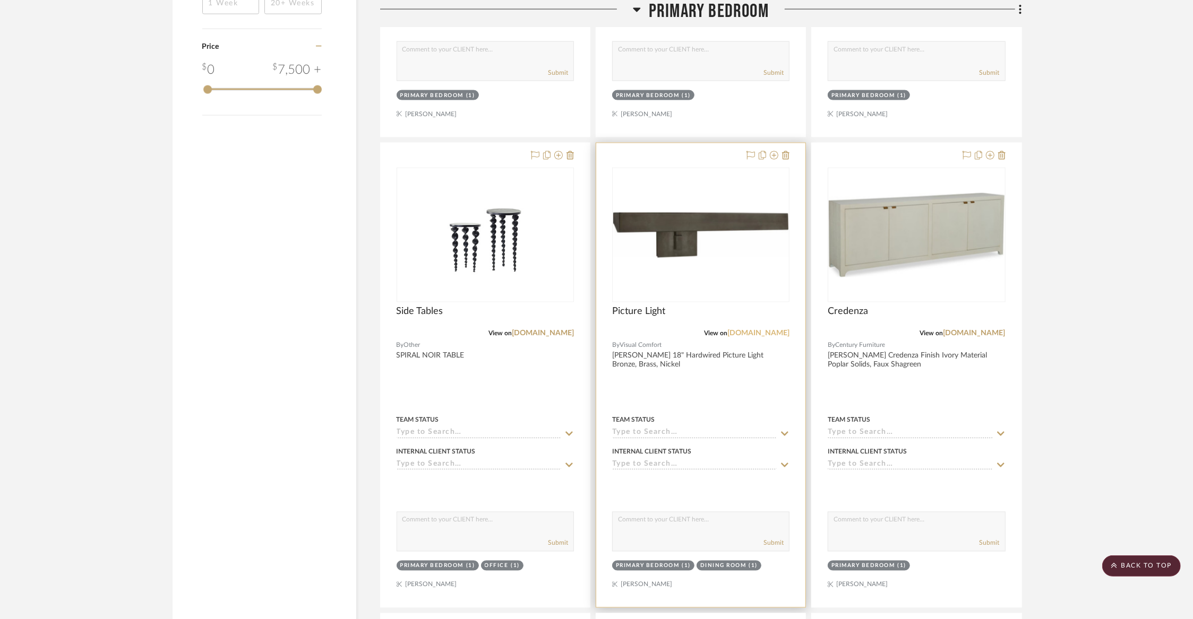
click at [754, 331] on link "[DOMAIN_NAME]" at bounding box center [758, 333] width 62 height 7
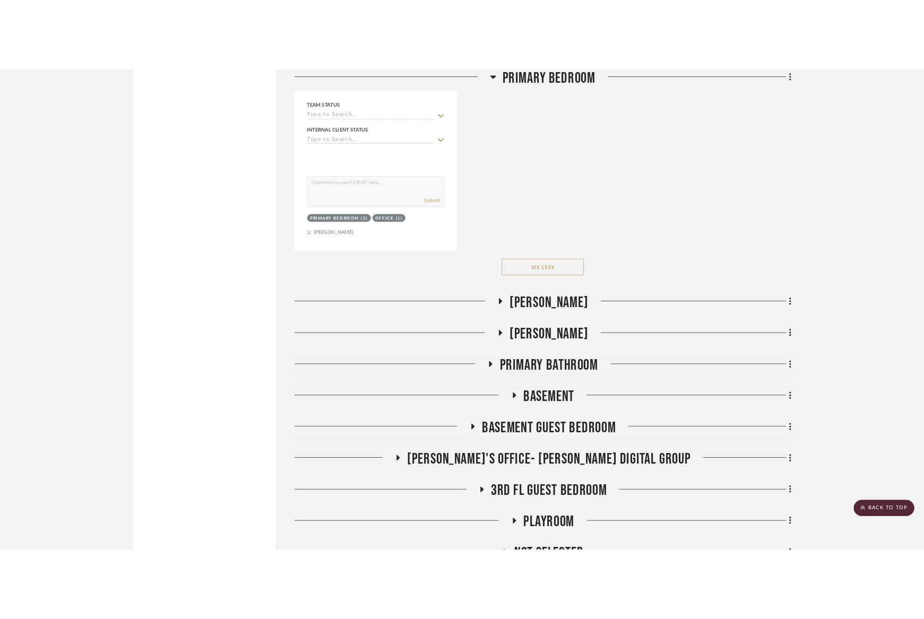
scroll to position [4346, 0]
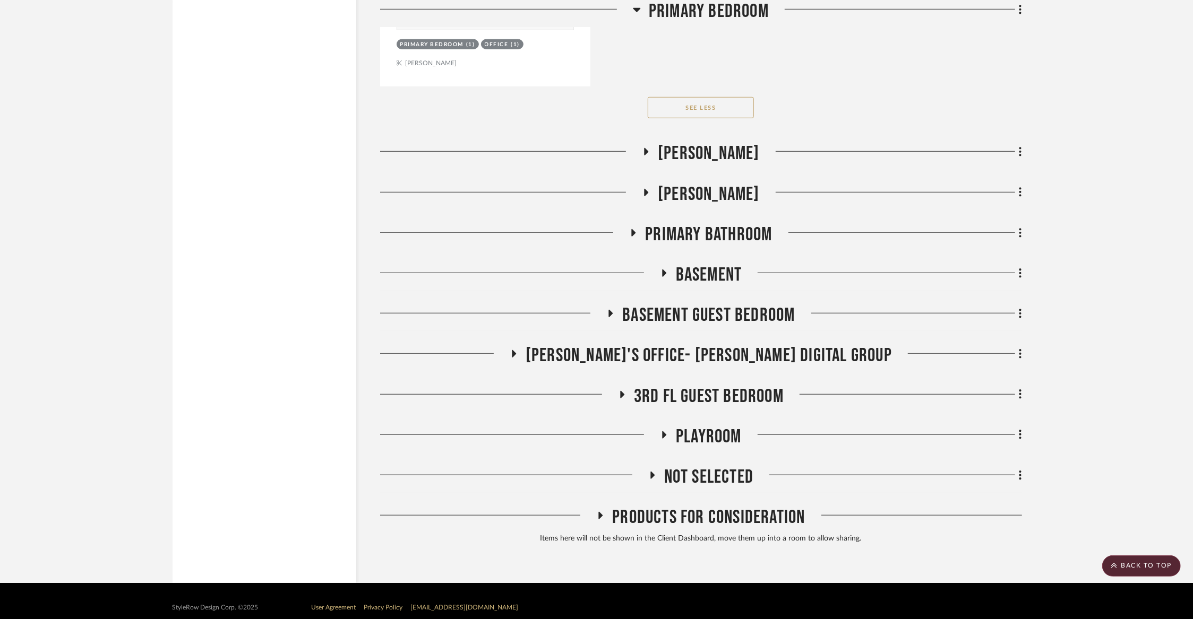
click at [728, 142] on span "[PERSON_NAME]" at bounding box center [709, 153] width 102 height 23
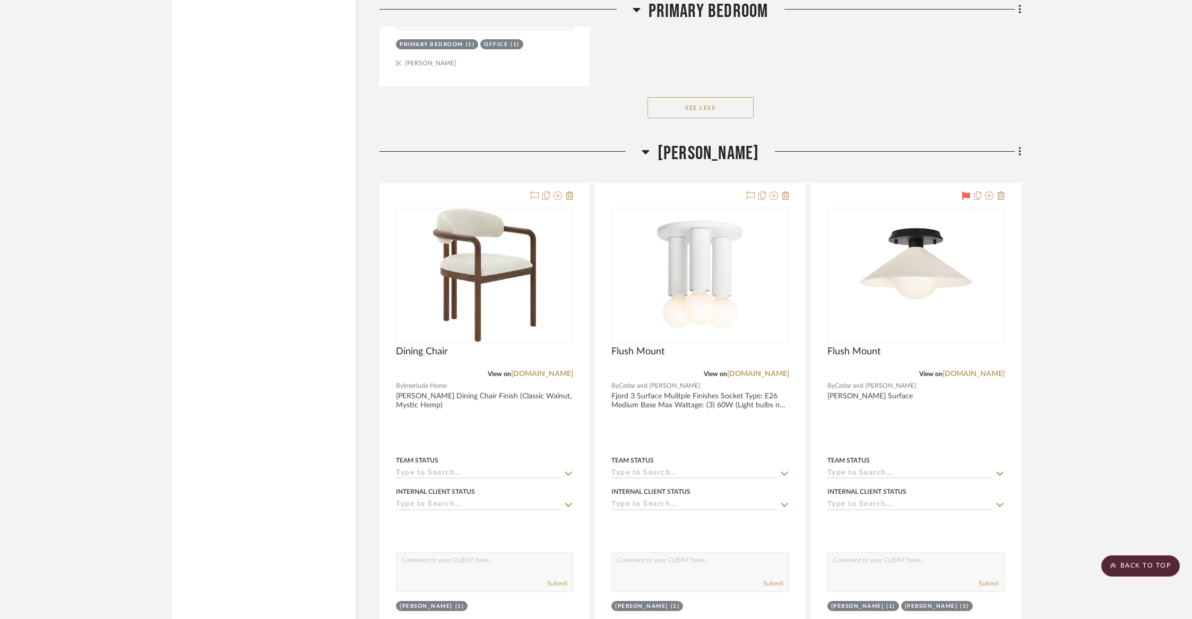
click at [699, 148] on span "[PERSON_NAME]" at bounding box center [709, 153] width 102 height 23
